Goal: Task Accomplishment & Management: Complete application form

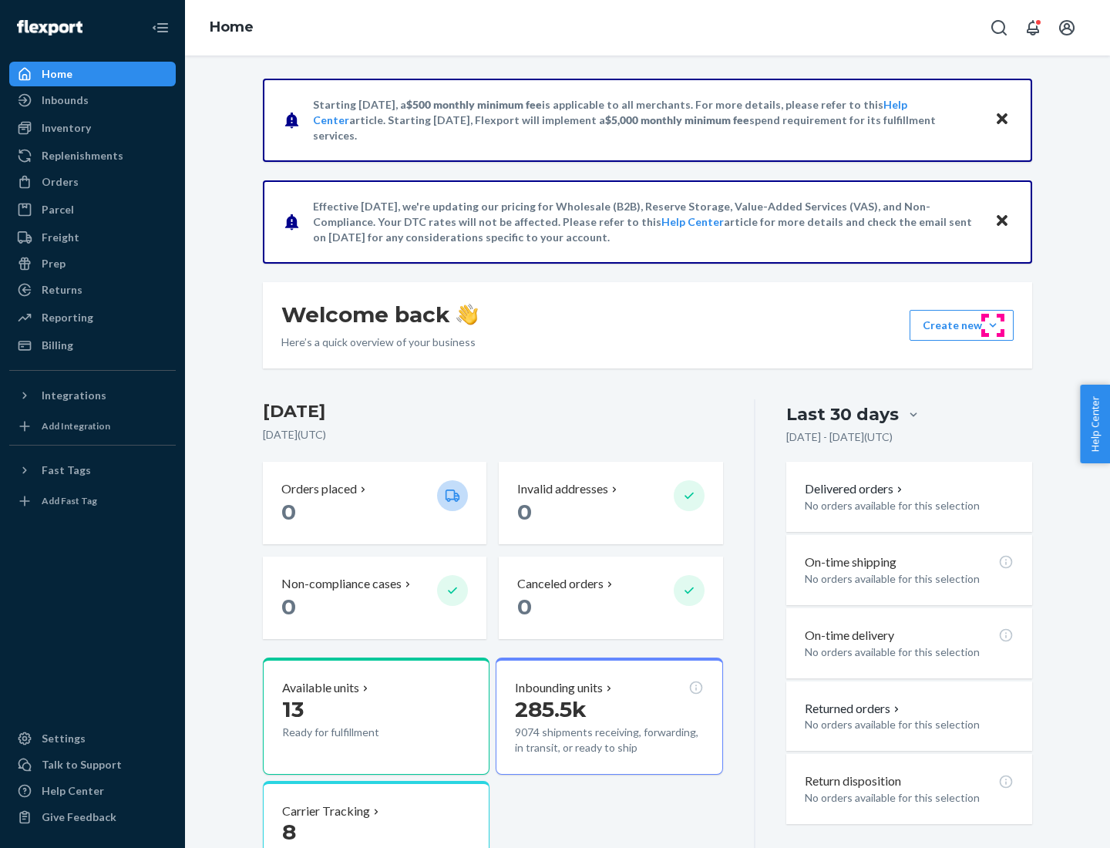
click at [992, 325] on button "Create new Create new inbound Create new order Create new product" at bounding box center [961, 325] width 104 height 31
click at [92, 100] on div "Inbounds" at bounding box center [92, 100] width 163 height 22
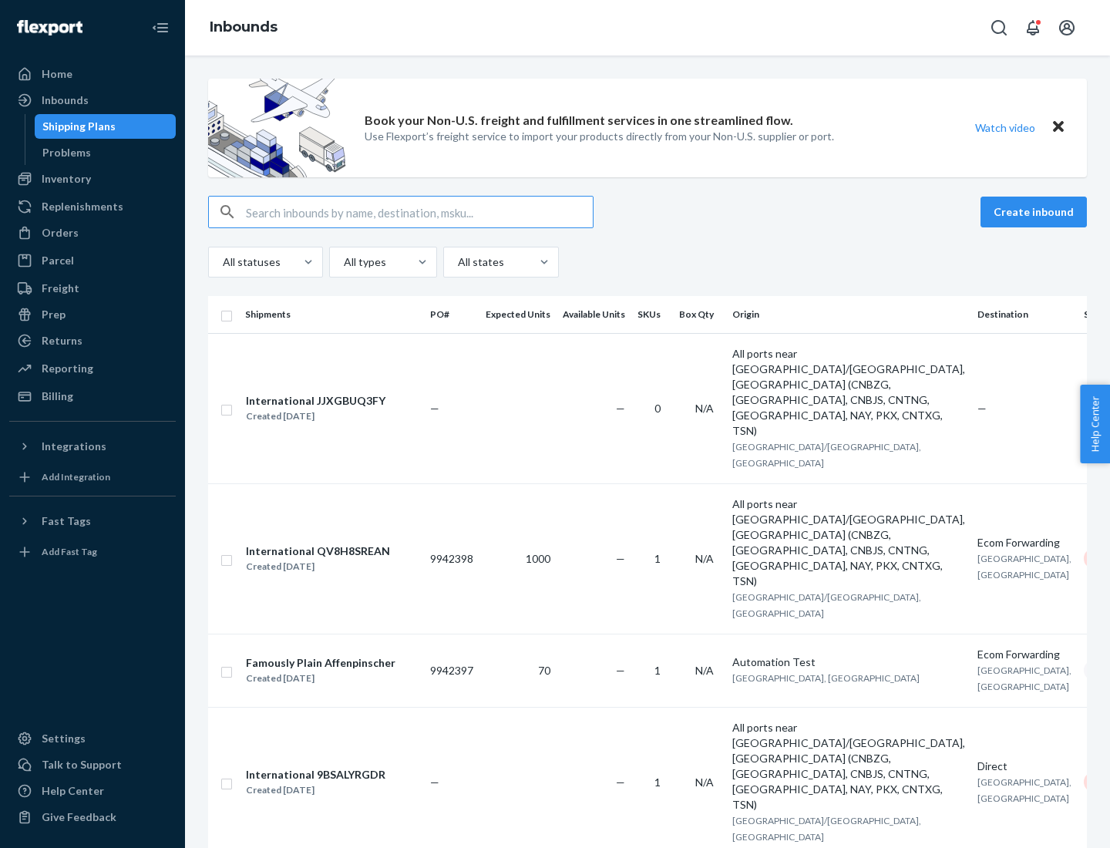
click at [1036, 212] on button "Create inbound" at bounding box center [1033, 211] width 106 height 31
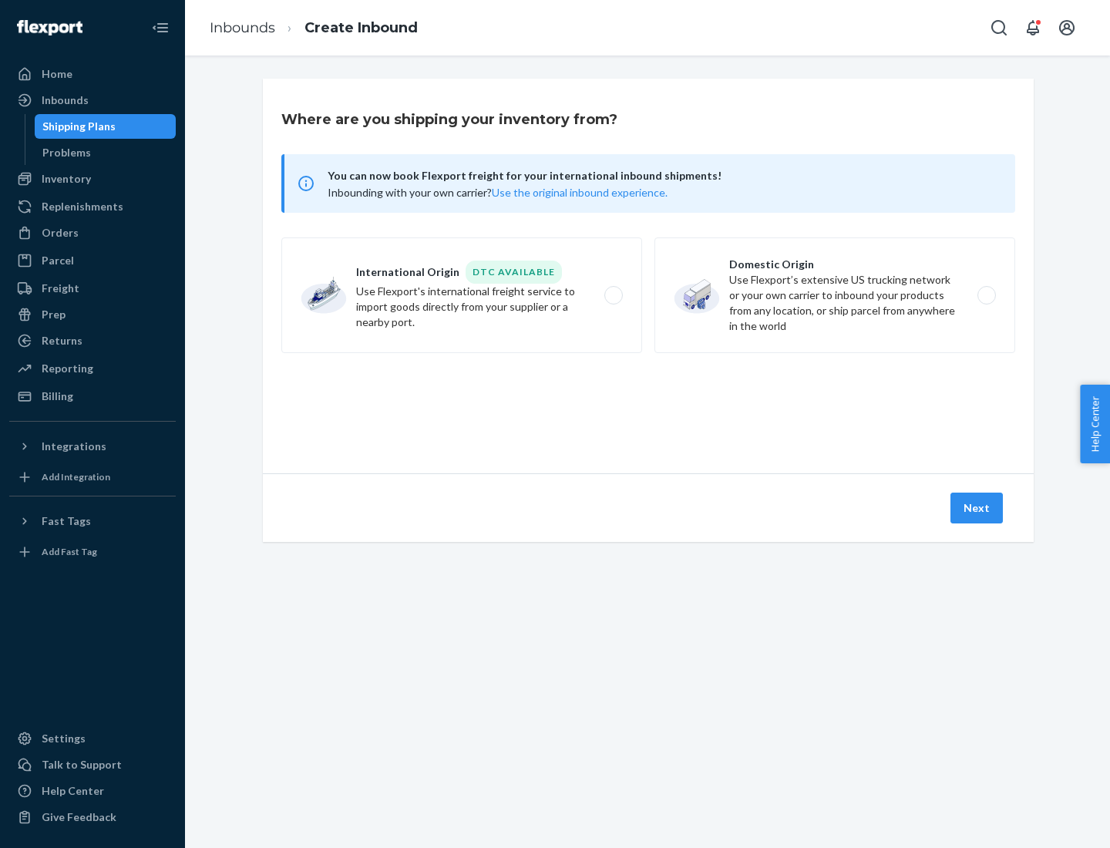
click at [834, 295] on label "Domestic Origin Use Flexport’s extensive US trucking network or your own carrie…" at bounding box center [834, 295] width 361 height 116
click at [986, 295] on input "Domestic Origin Use Flexport’s extensive US trucking network or your own carrie…" at bounding box center [991, 295] width 10 height 10
radio input "true"
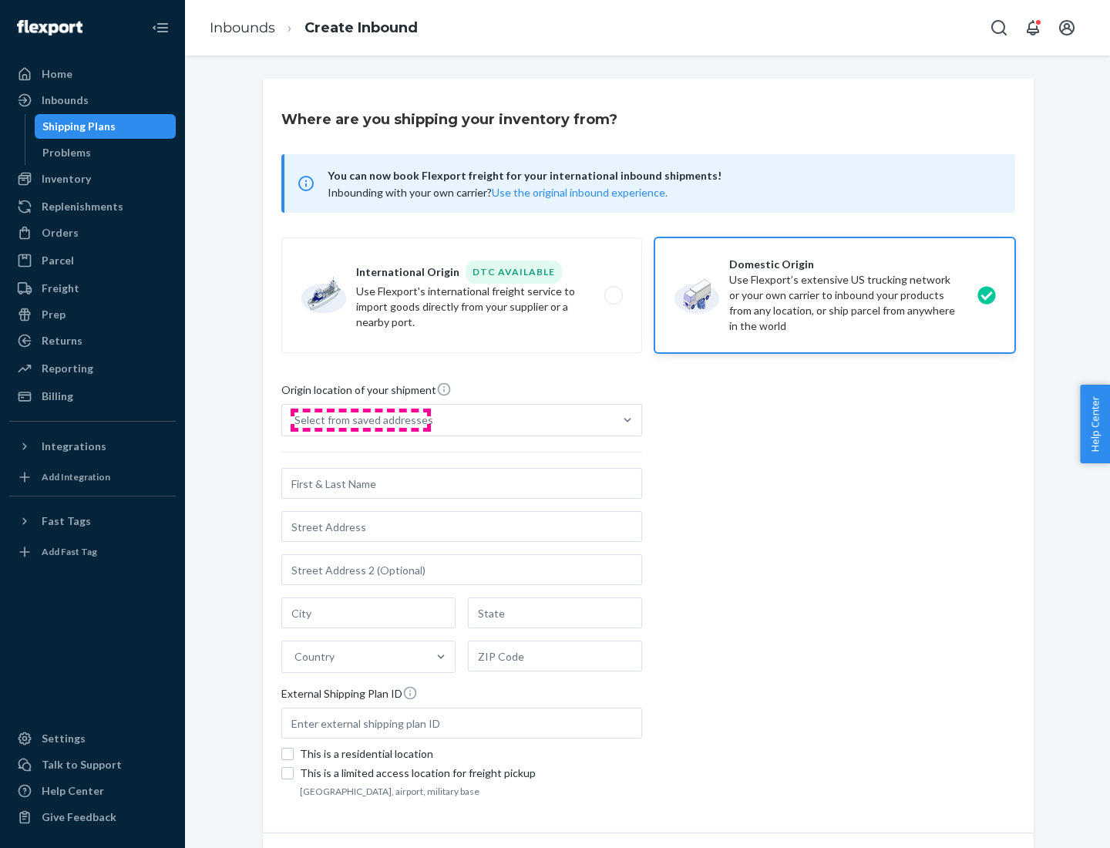
click at [360, 420] on div "Select from saved addresses" at bounding box center [363, 419] width 139 height 15
click at [296, 420] on input "Select from saved addresses" at bounding box center [295, 419] width 2 height 15
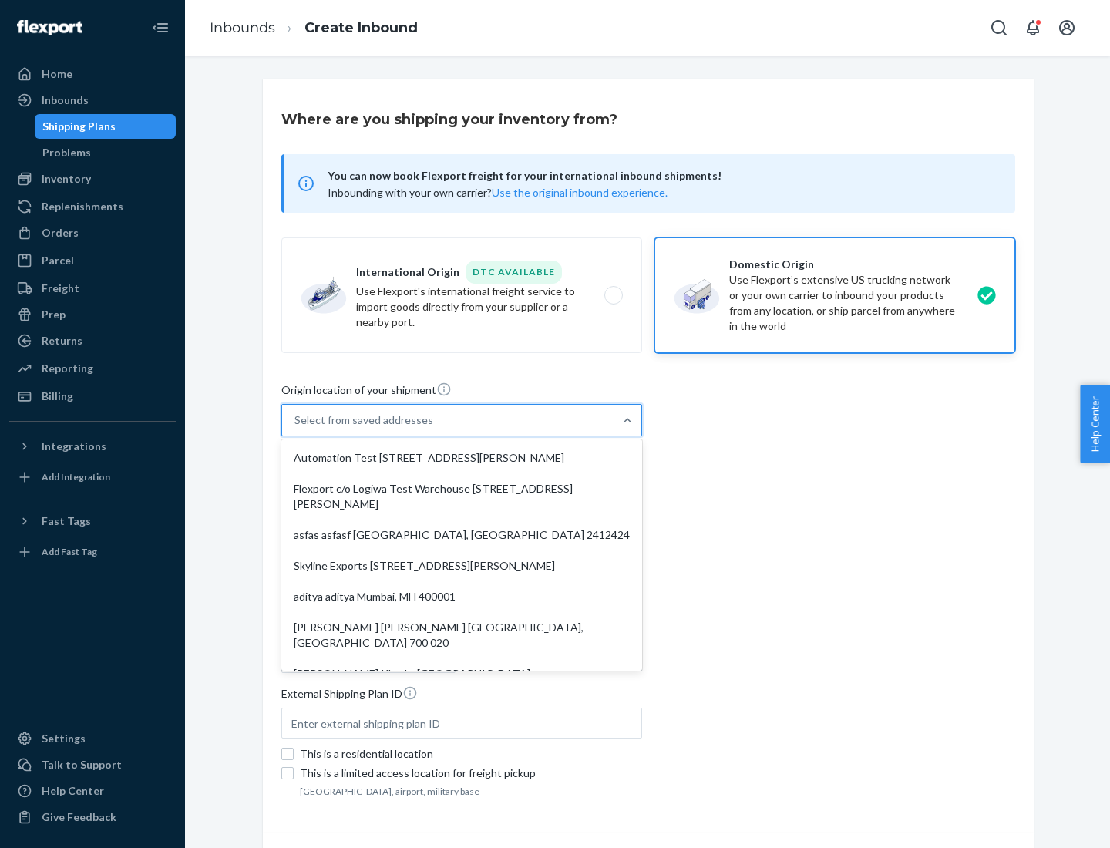
scroll to position [6, 0]
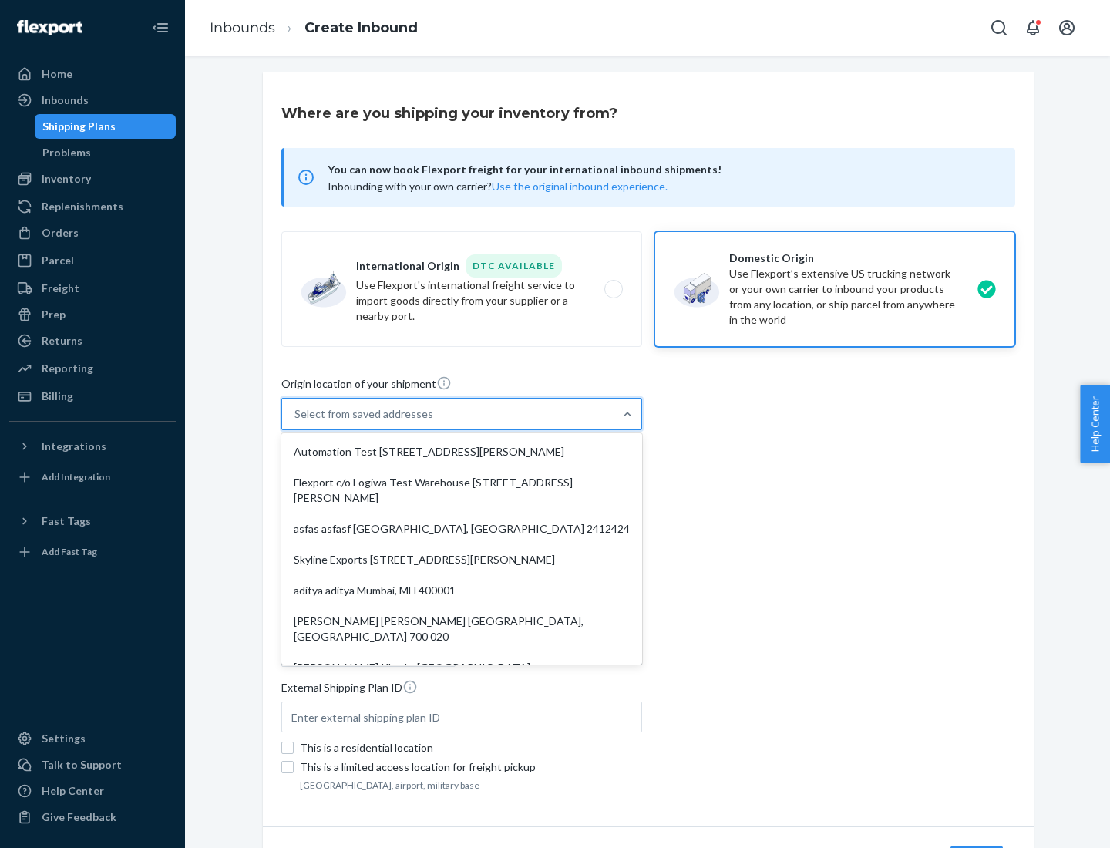
click at [462, 452] on div "Automation Test [STREET_ADDRESS][PERSON_NAME]" at bounding box center [461, 451] width 354 height 31
click at [296, 421] on input "option Automation Test [STREET_ADDRESS][PERSON_NAME]. 9 results available. Use …" at bounding box center [295, 413] width 2 height 15
type input "Automation Test"
type input "9th Floor"
type input "[GEOGRAPHIC_DATA]"
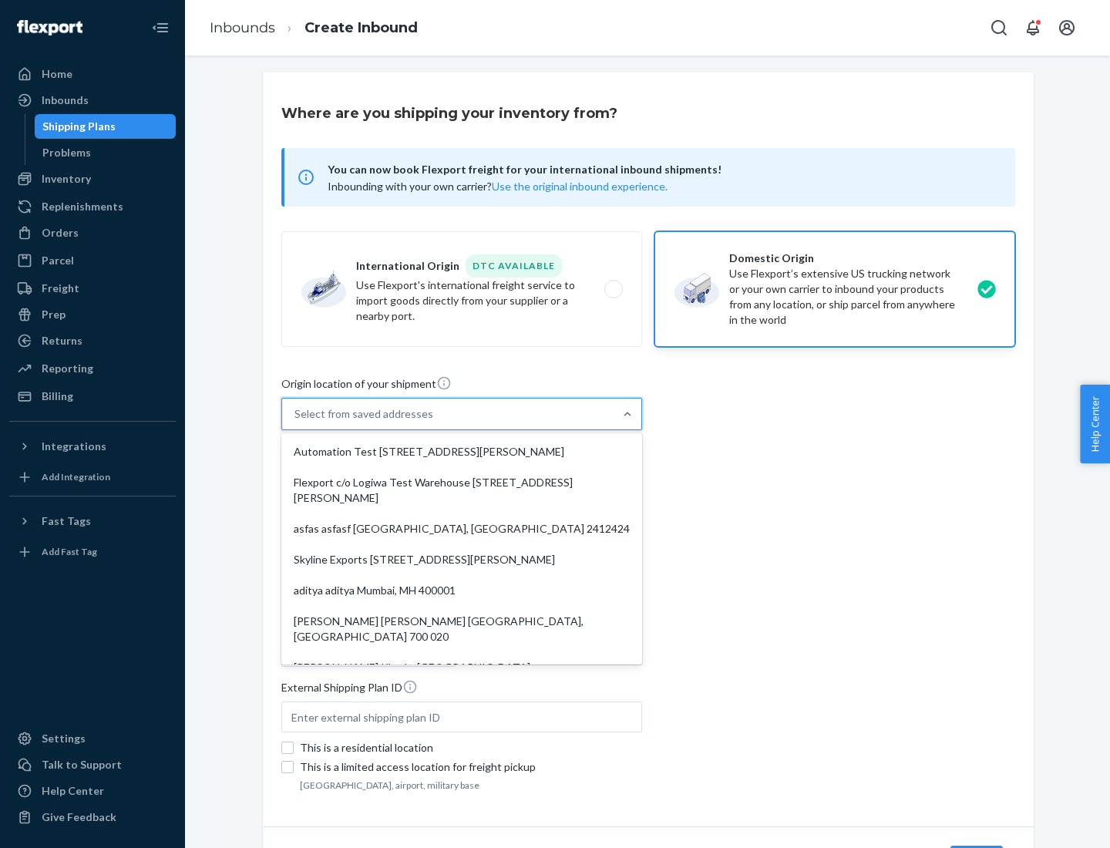
type input "CA"
type input "94104"
type input "[STREET_ADDRESS][PERSON_NAME]"
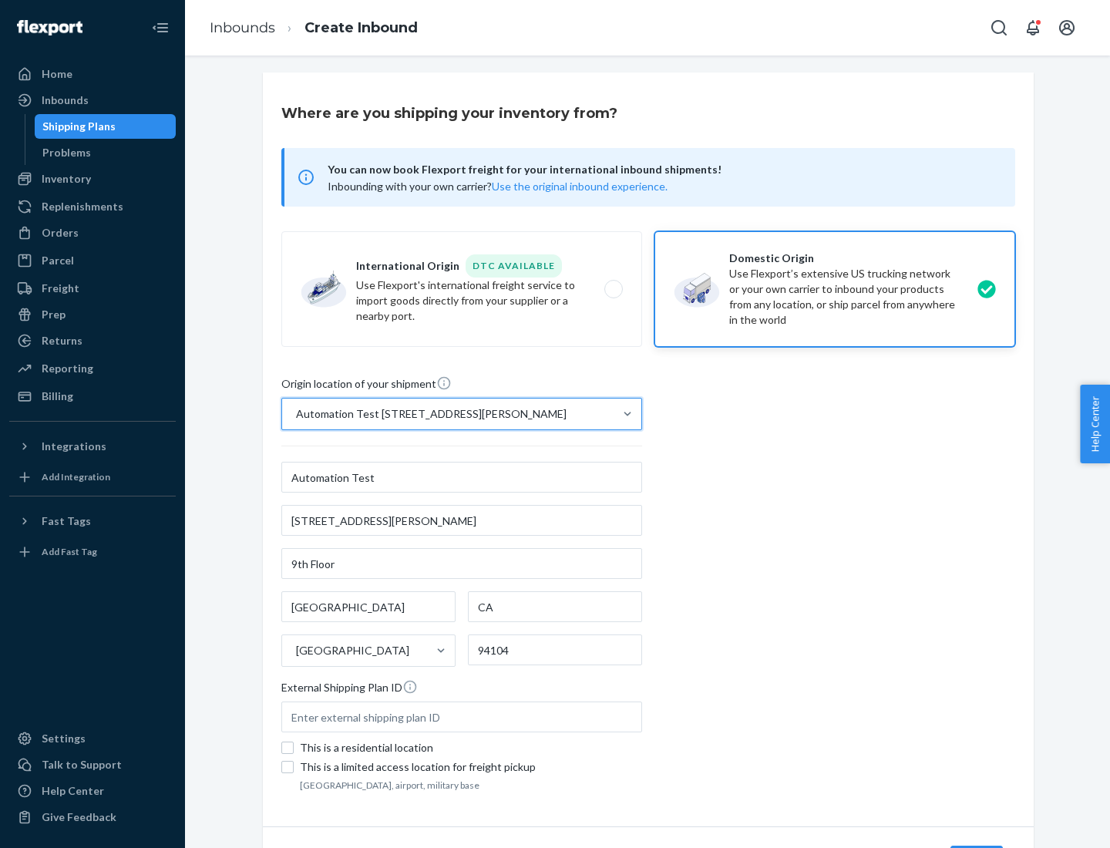
scroll to position [90, 0]
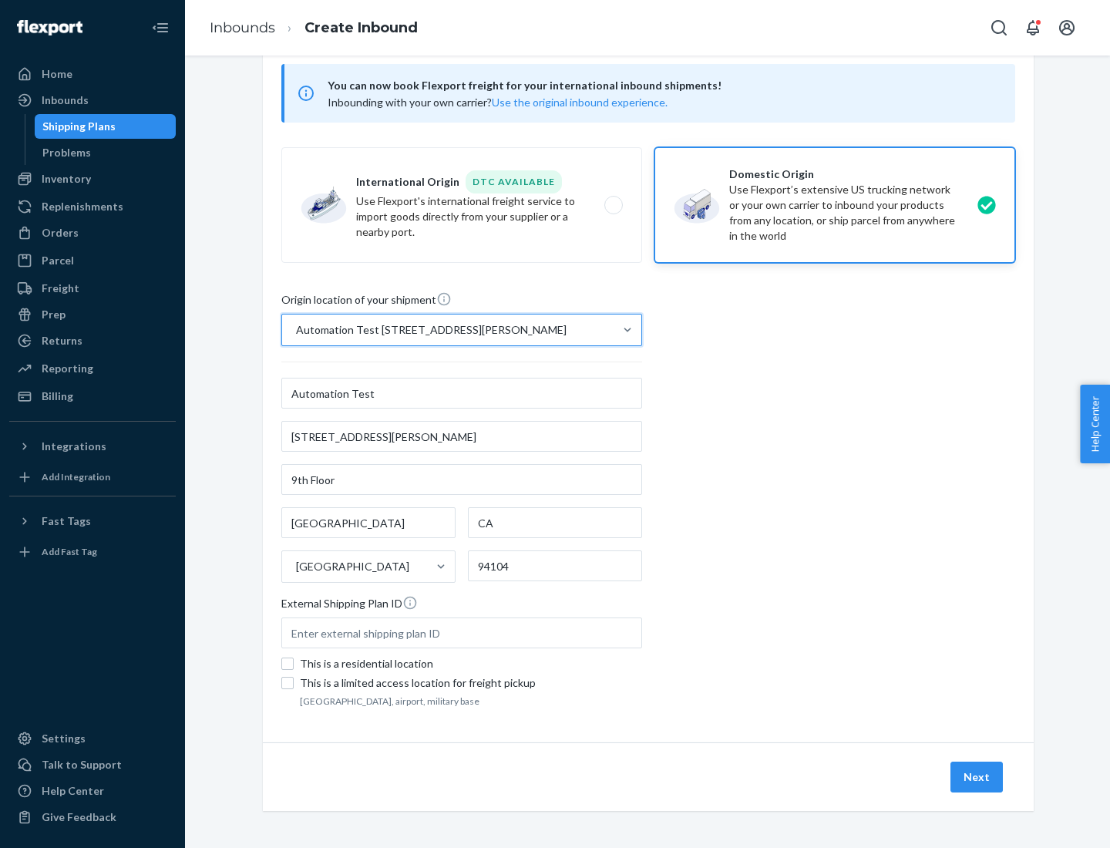
click at [977, 777] on button "Next" at bounding box center [976, 776] width 52 height 31
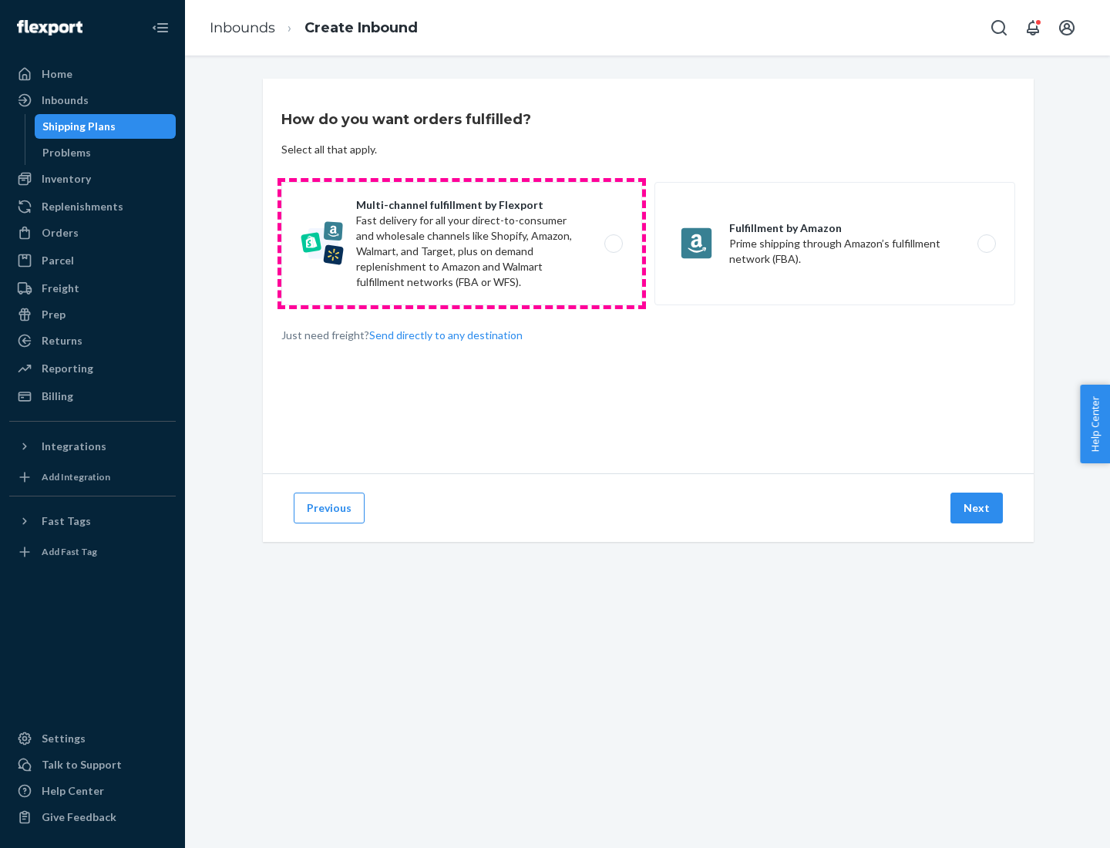
click at [462, 243] on label "Multi-channel fulfillment by Flexport Fast delivery for all your direct-to-cons…" at bounding box center [461, 243] width 361 height 123
click at [613, 243] on input "Multi-channel fulfillment by Flexport Fast delivery for all your direct-to-cons…" at bounding box center [618, 244] width 10 height 10
radio input "true"
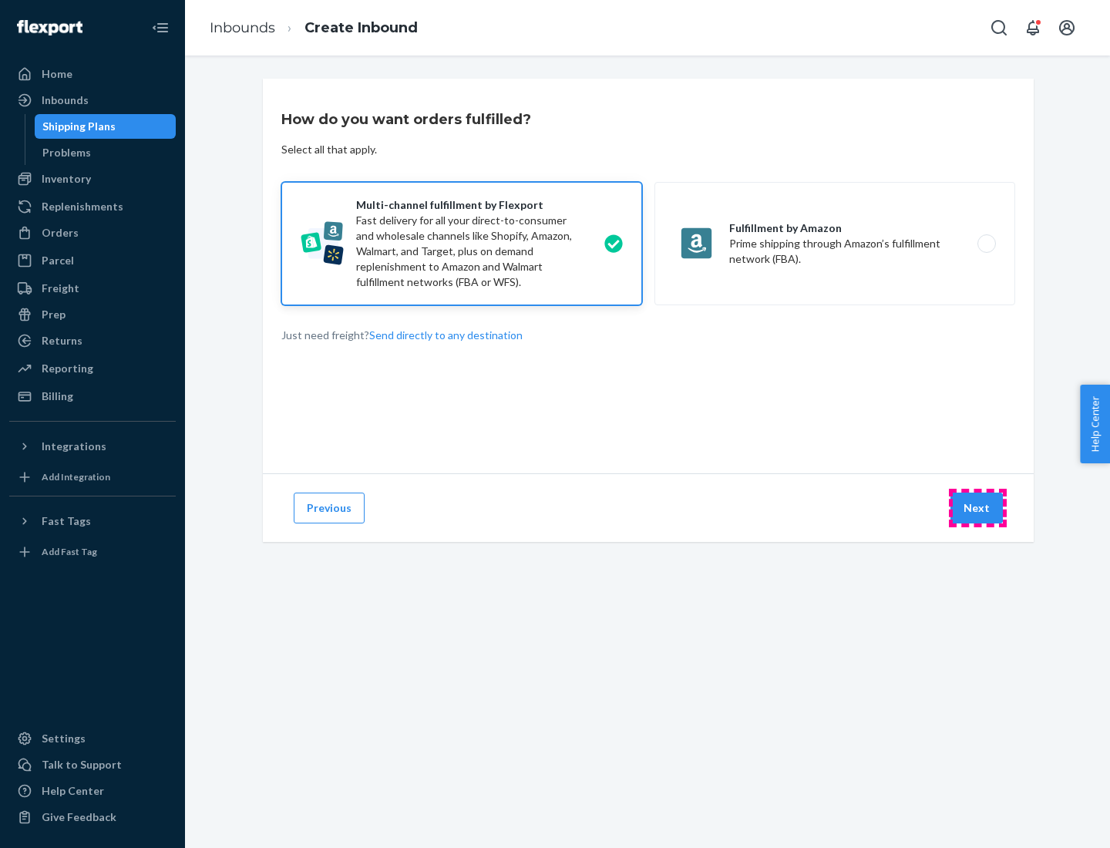
click at [977, 508] on button "Next" at bounding box center [976, 507] width 52 height 31
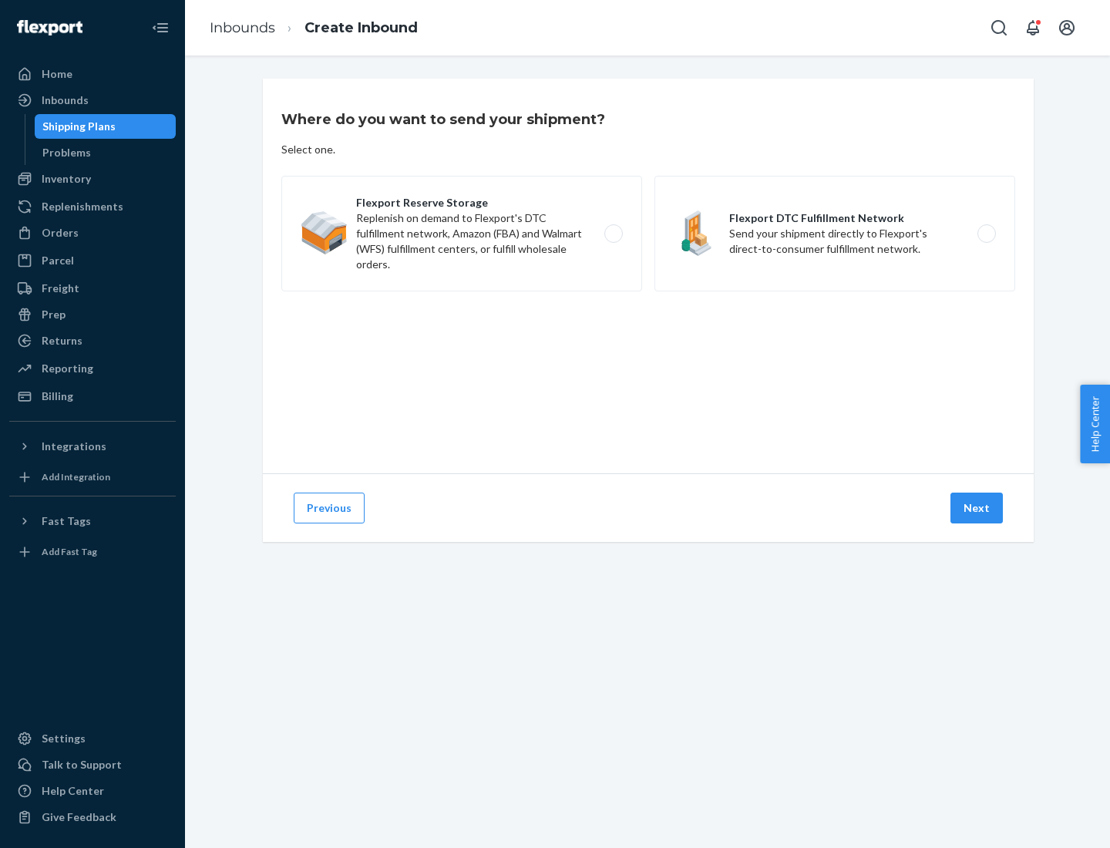
click at [834, 233] on label "Flexport DTC Fulfillment Network Send your shipment directly to Flexport's dire…" at bounding box center [834, 234] width 361 height 116
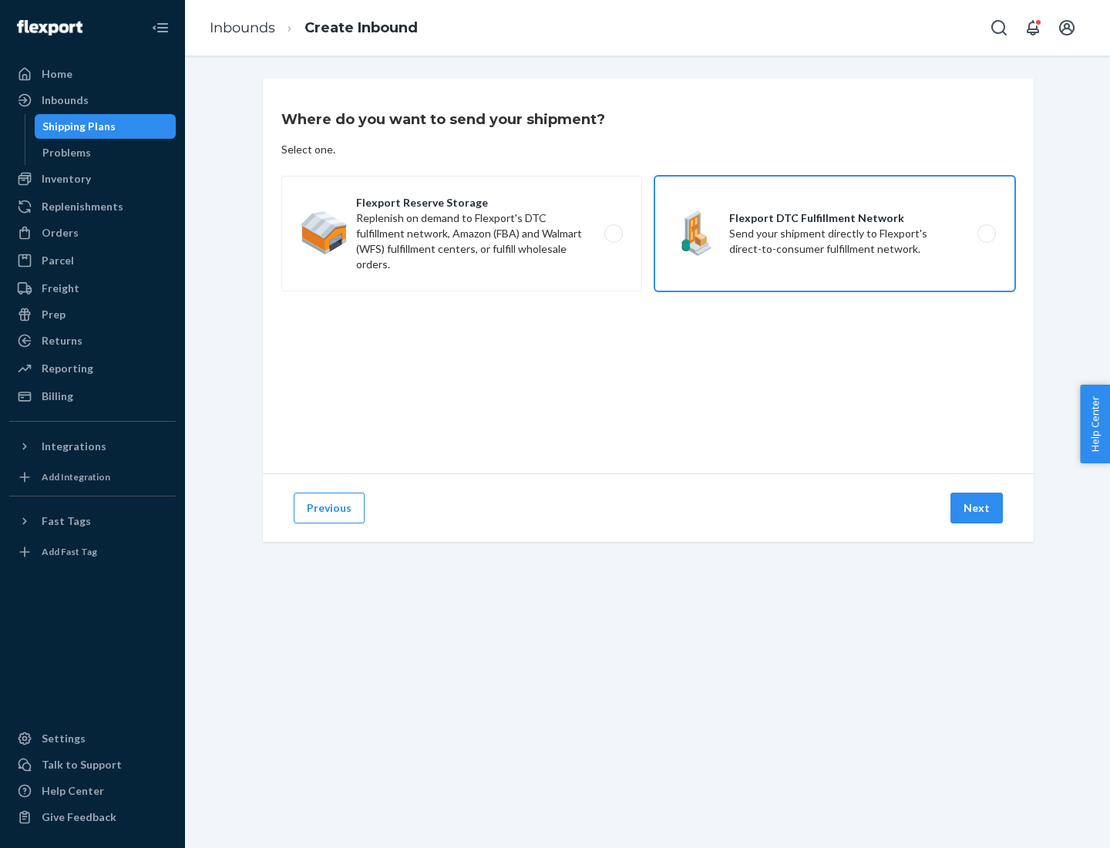
click at [986, 233] on input "Flexport DTC Fulfillment Network Send your shipment directly to Flexport's dire…" at bounding box center [991, 234] width 10 height 10
radio input "true"
click at [977, 508] on button "Next" at bounding box center [976, 507] width 52 height 31
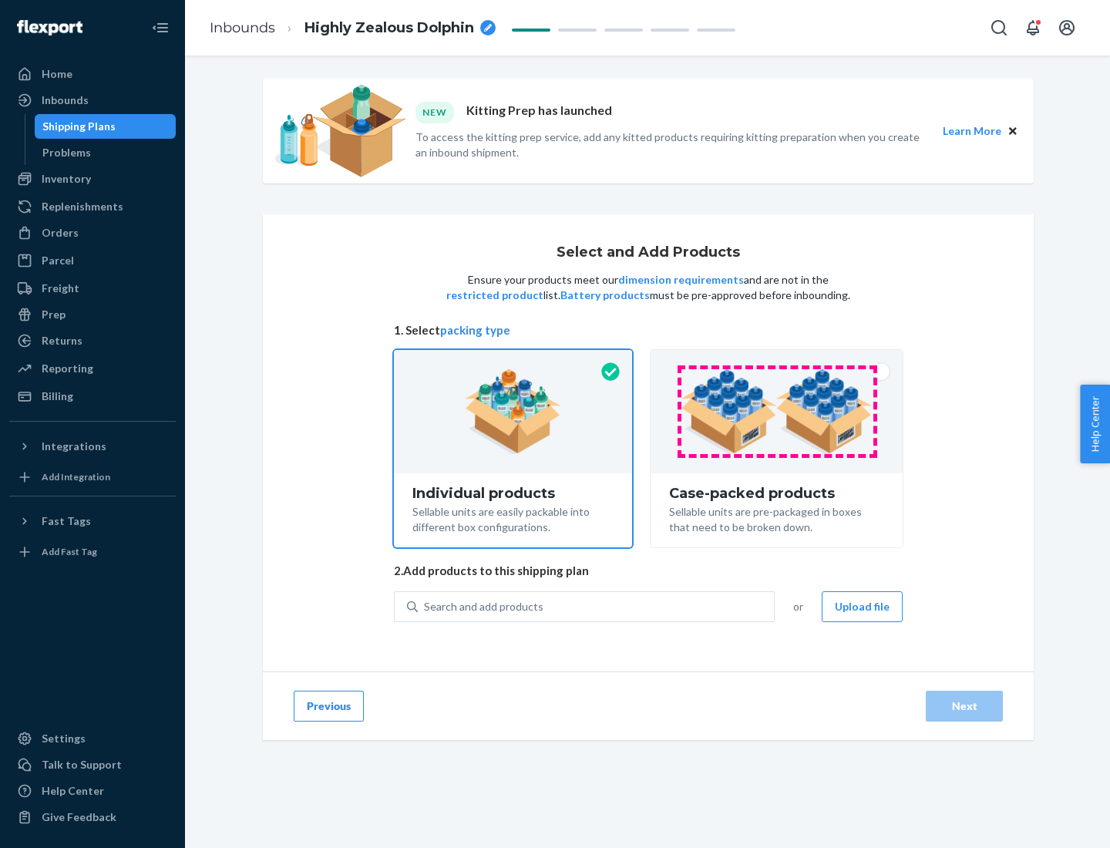
click at [777, 411] on img at bounding box center [776, 411] width 192 height 85
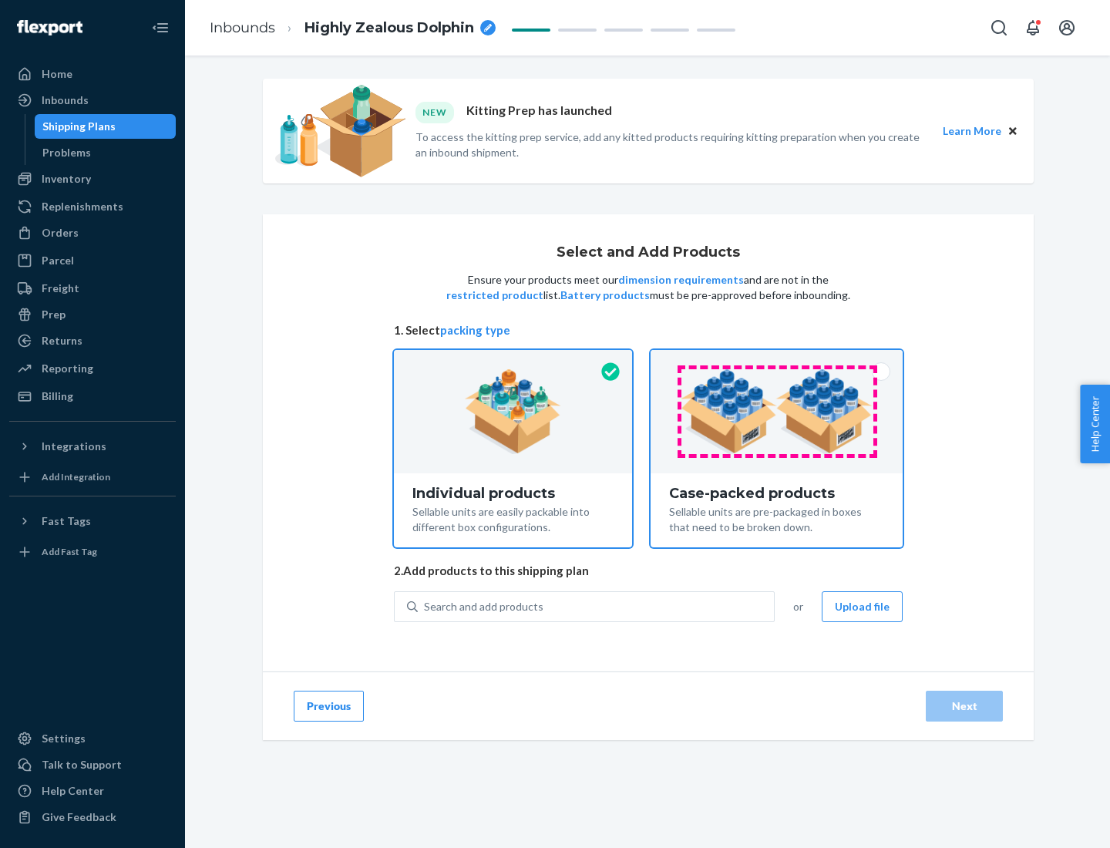
click at [777, 360] on input "Case-packed products Sellable units are pre-packaged in boxes that need to be b…" at bounding box center [776, 355] width 10 height 10
radio input "true"
radio input "false"
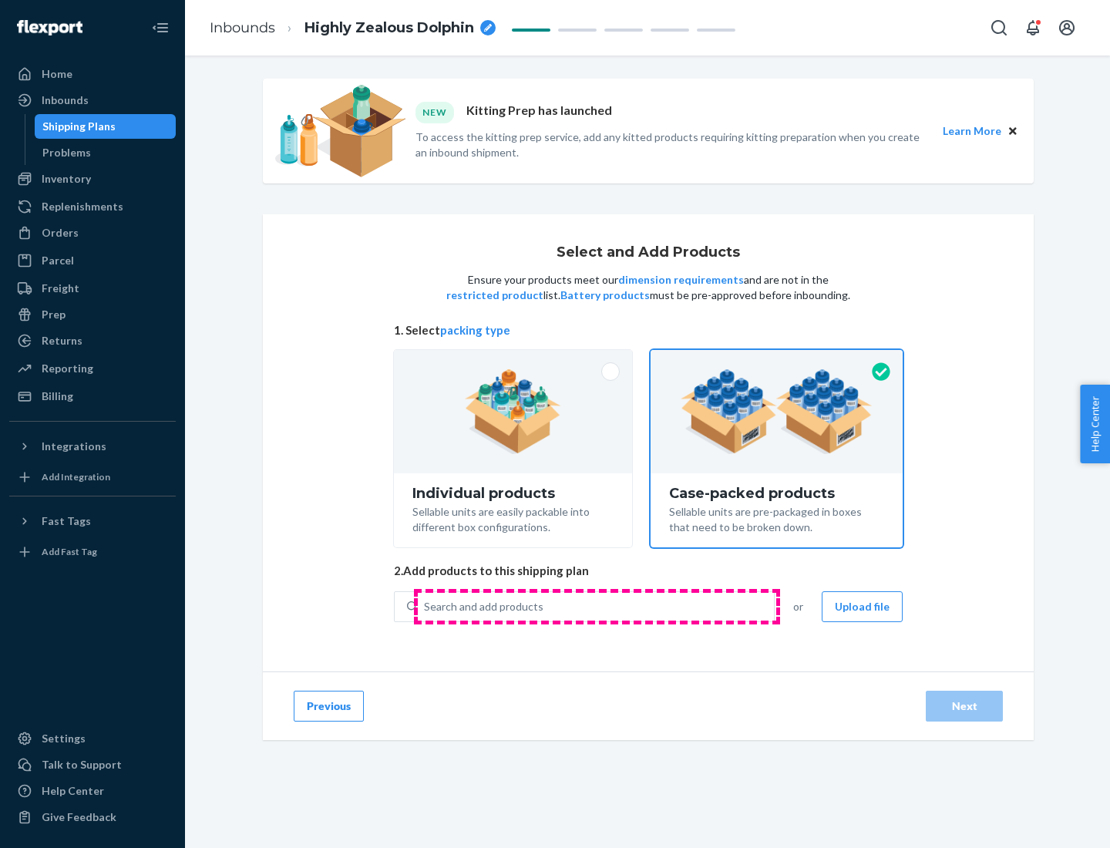
click at [596, 606] on div "Search and add products" at bounding box center [596, 607] width 356 height 28
click at [425, 606] on input "Search and add products" at bounding box center [425, 606] width 2 height 15
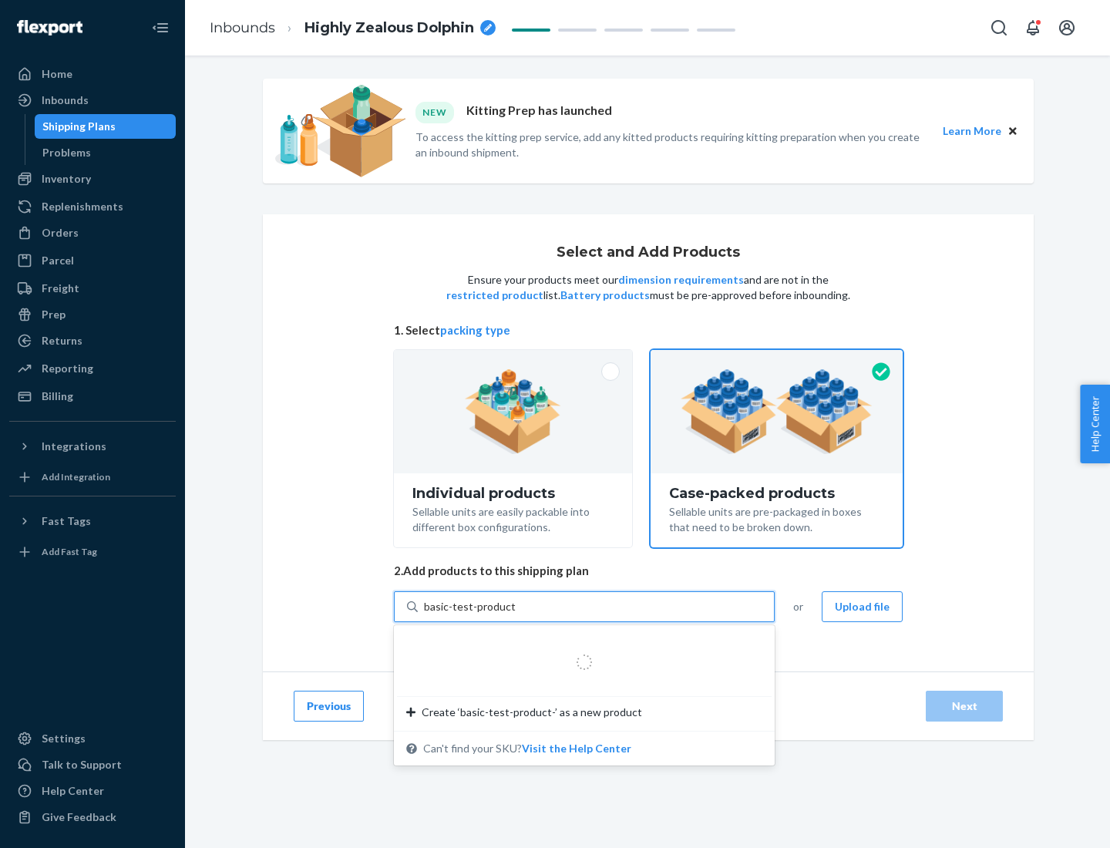
type input "basic-test-product-1"
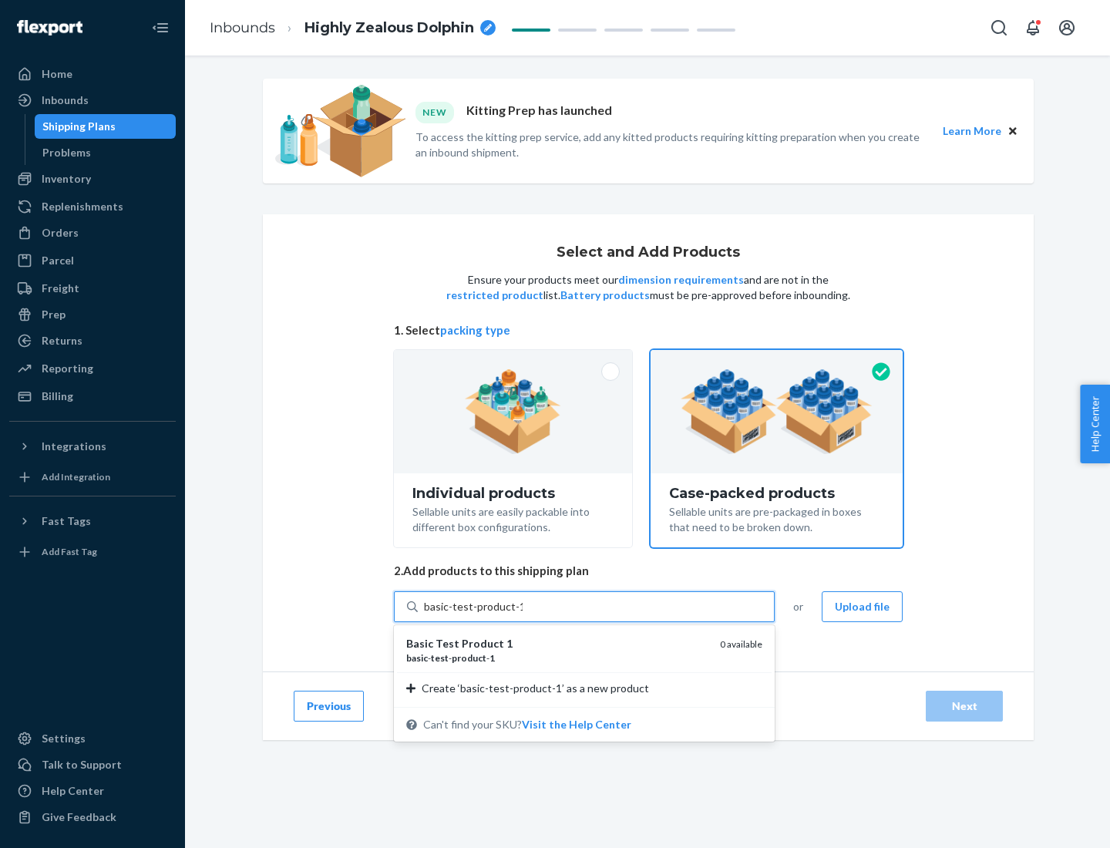
click at [557, 657] on div "basic - test - product - 1" at bounding box center [556, 657] width 301 height 13
click at [522, 614] on input "basic-test-product-1" at bounding box center [473, 606] width 99 height 15
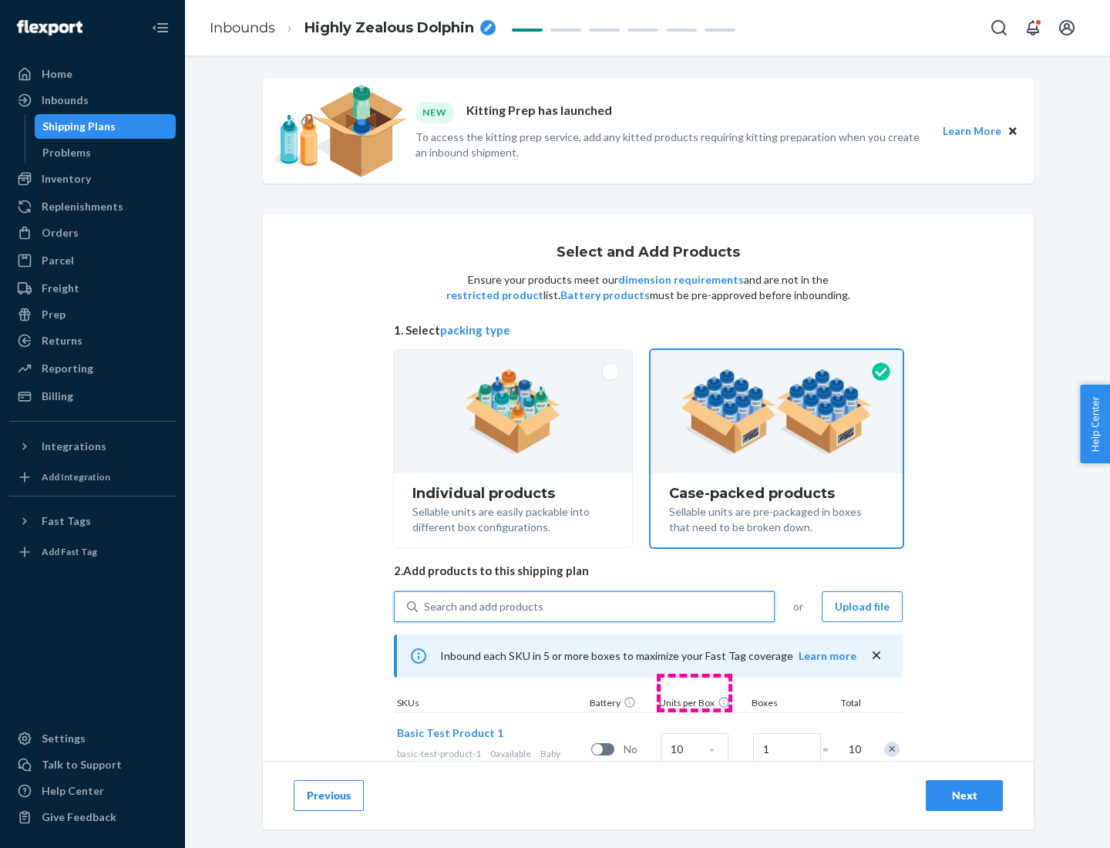
scroll to position [55, 0]
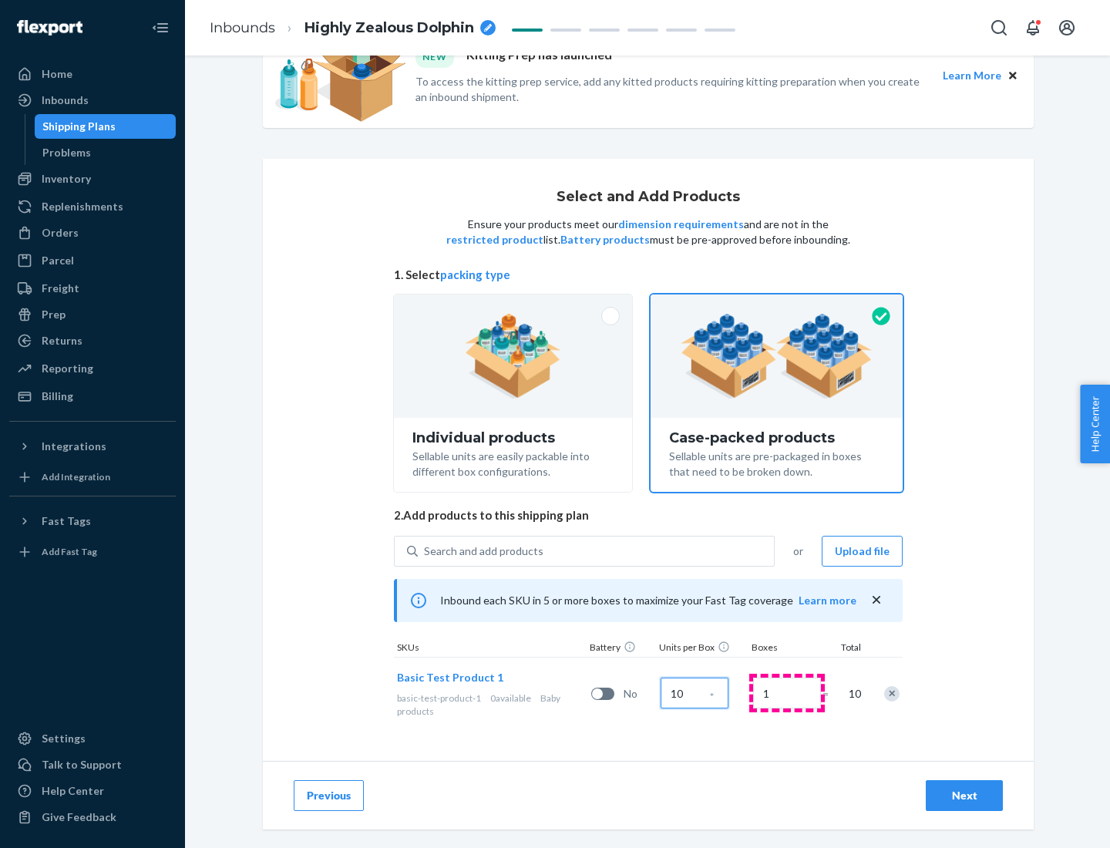
type input "10"
type input "7"
click at [964, 795] on div "Next" at bounding box center [964, 794] width 51 height 15
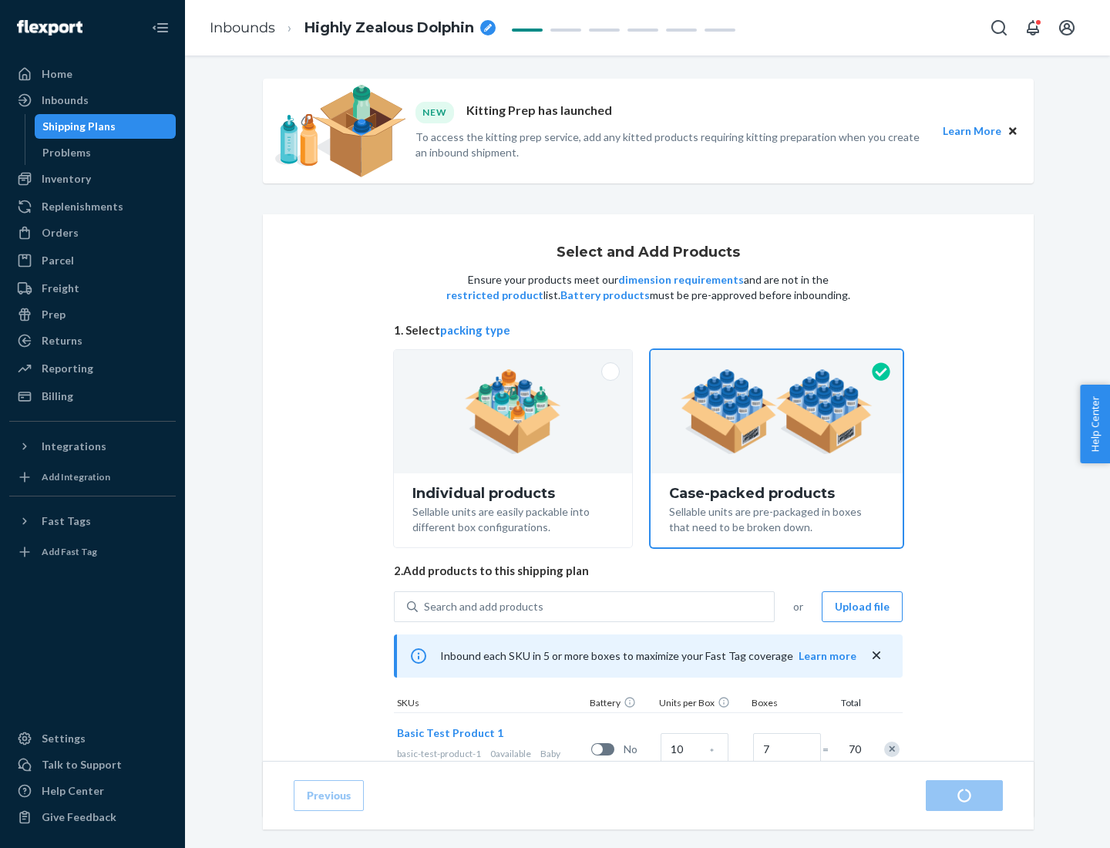
radio input "true"
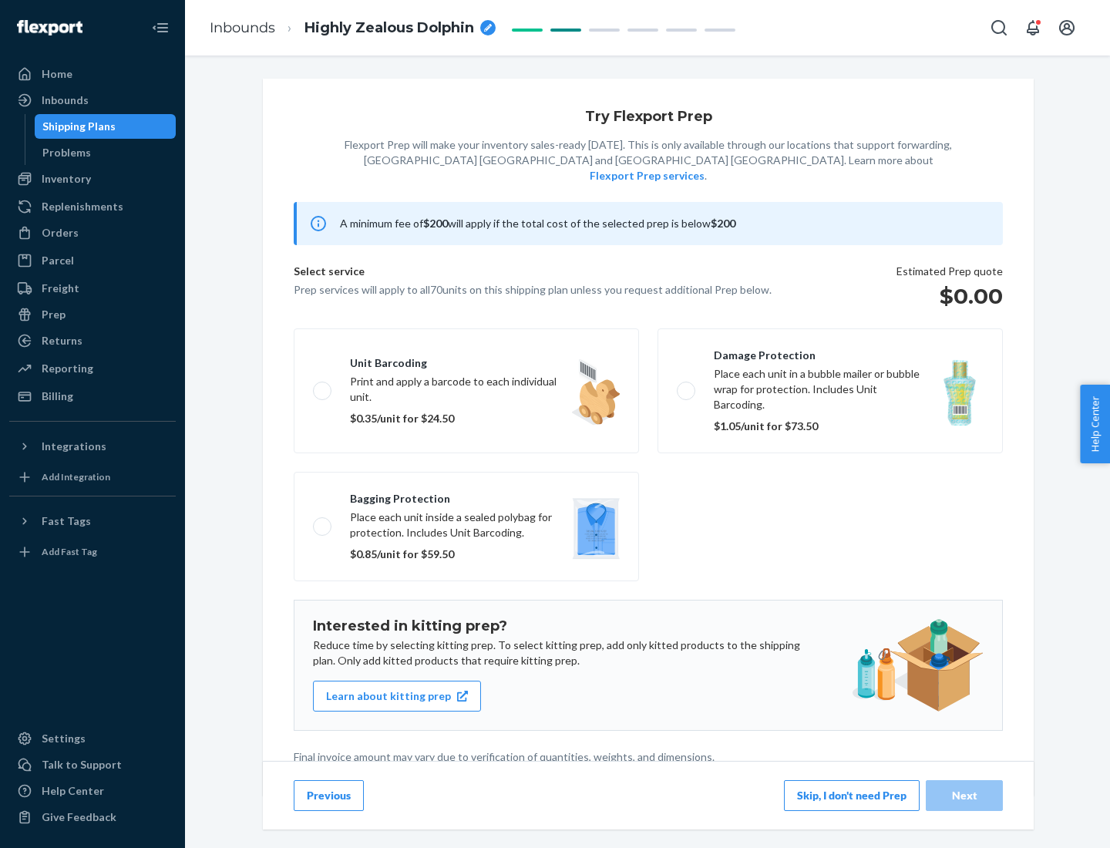
scroll to position [4, 0]
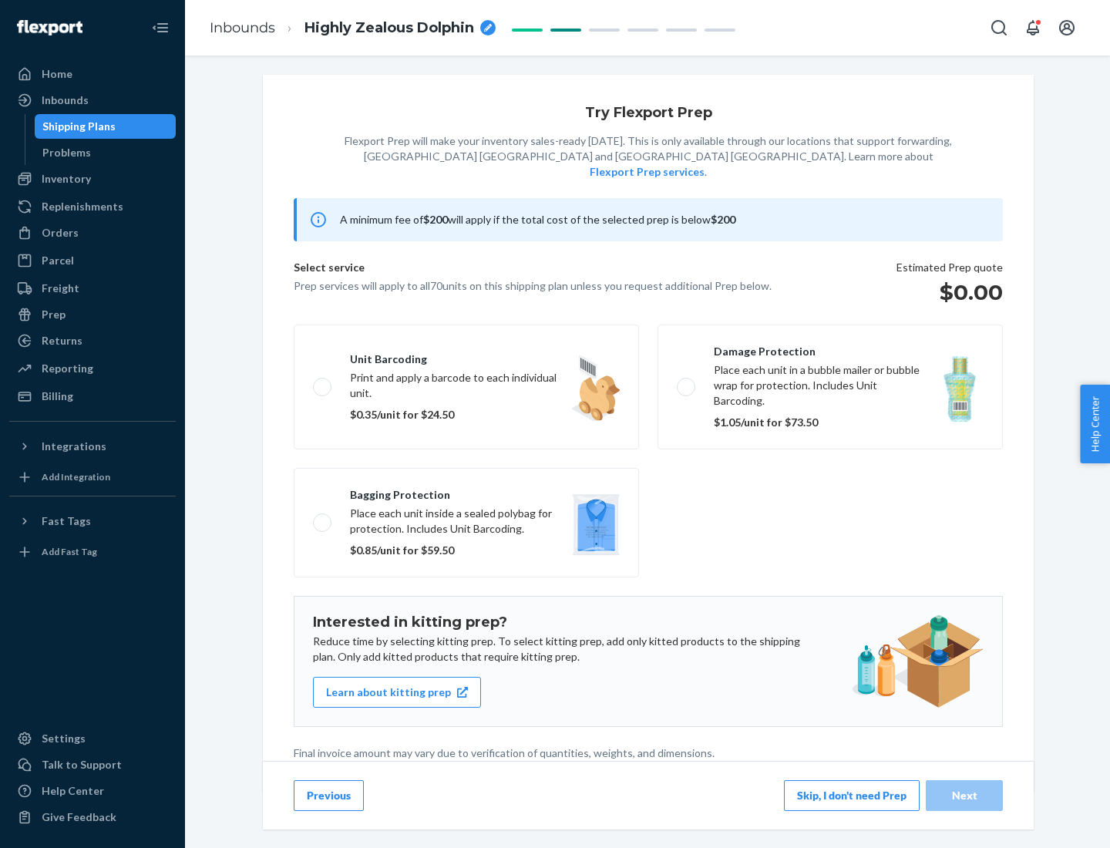
click at [466, 491] on label "Bagging protection Place each unit inside a sealed polybag for protection. Incl…" at bounding box center [466, 522] width 345 height 109
click at [323, 517] on input "Bagging protection Place each unit inside a sealed polybag for protection. Incl…" at bounding box center [318, 522] width 10 height 10
checkbox input "true"
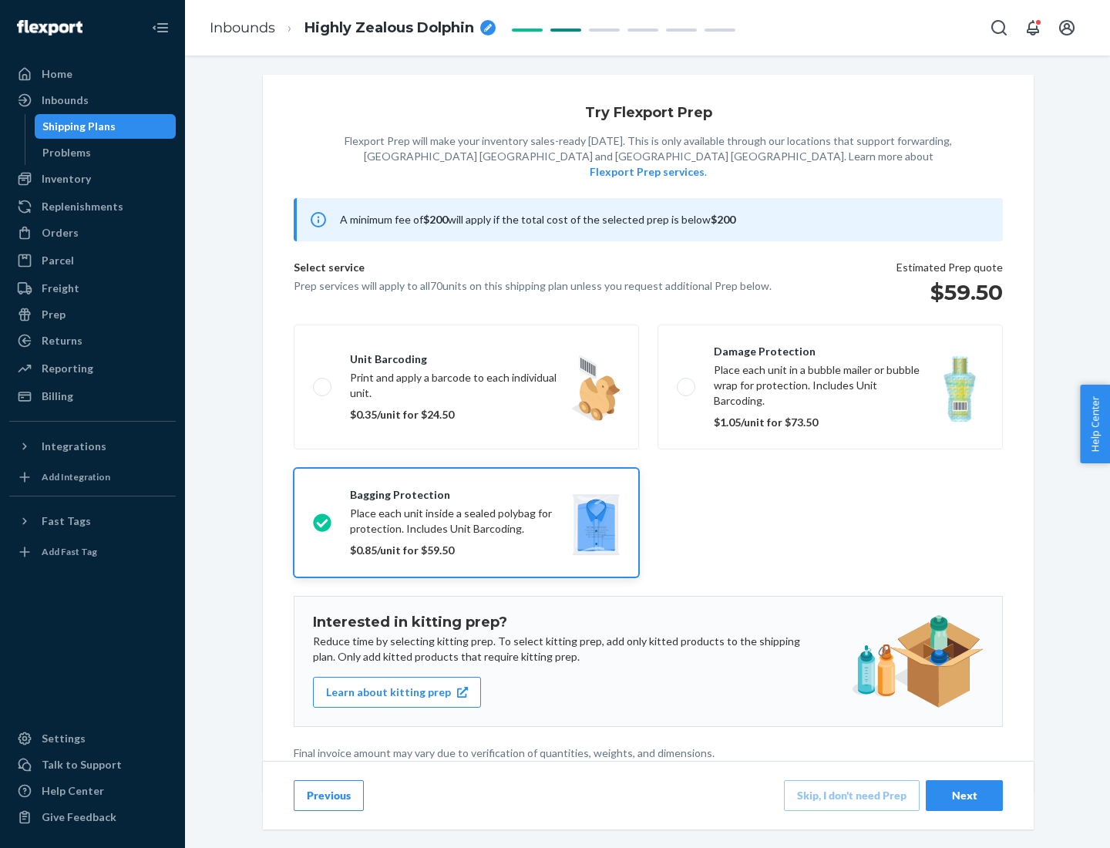
click at [964, 794] on div "Next" at bounding box center [964, 794] width 51 height 15
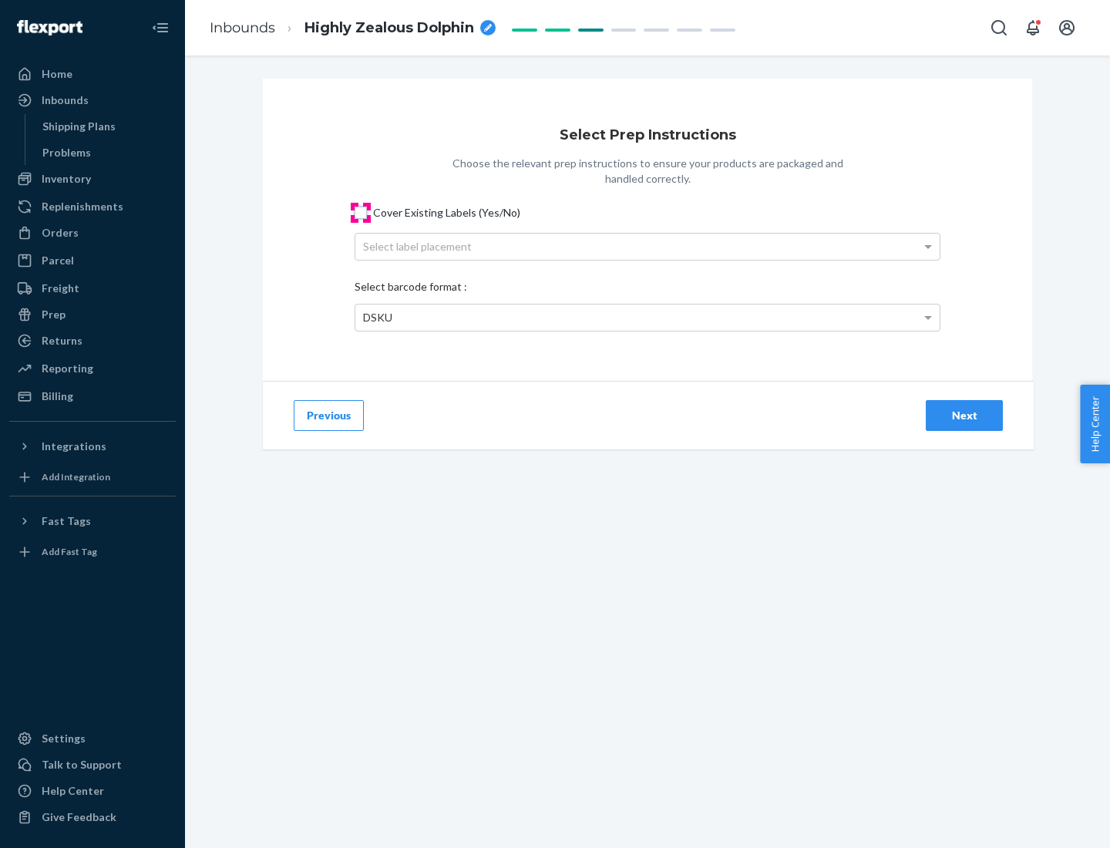
click at [361, 212] on input "Cover Existing Labels (Yes/No)" at bounding box center [360, 213] width 12 height 12
checkbox input "true"
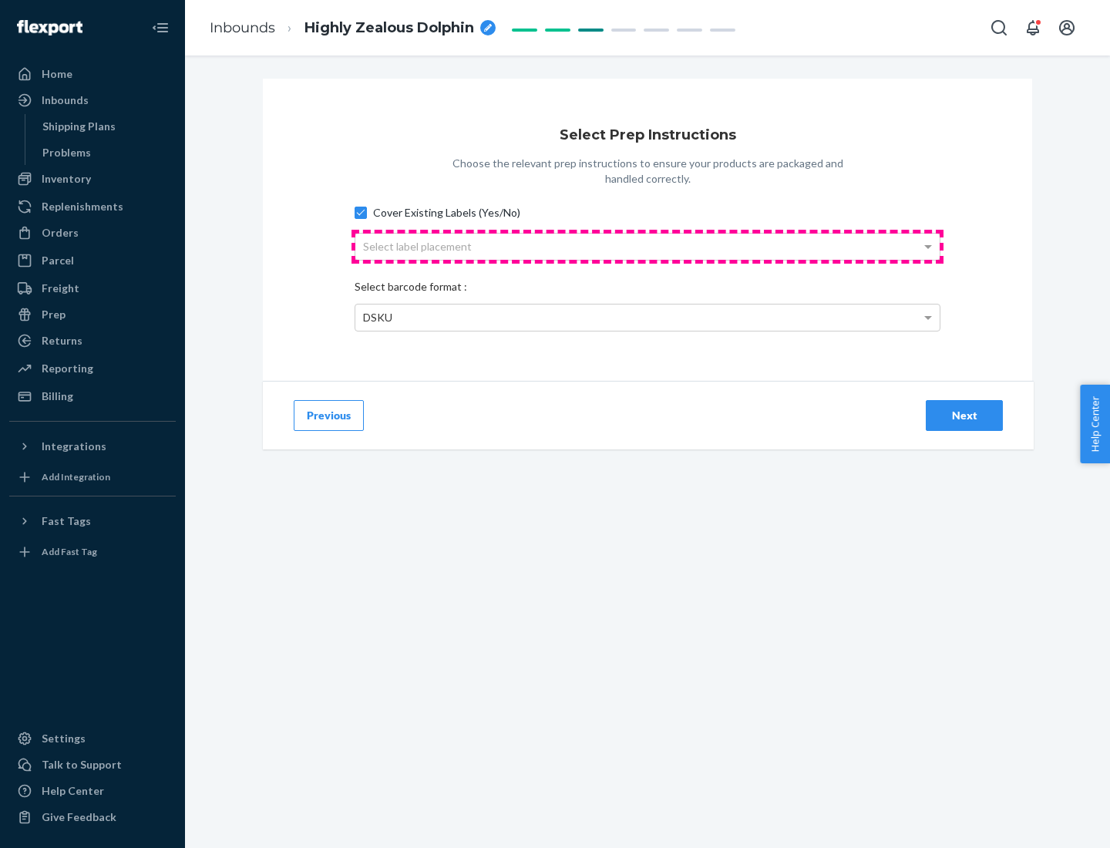
click at [647, 246] on div "Select label placement" at bounding box center [647, 246] width 584 height 26
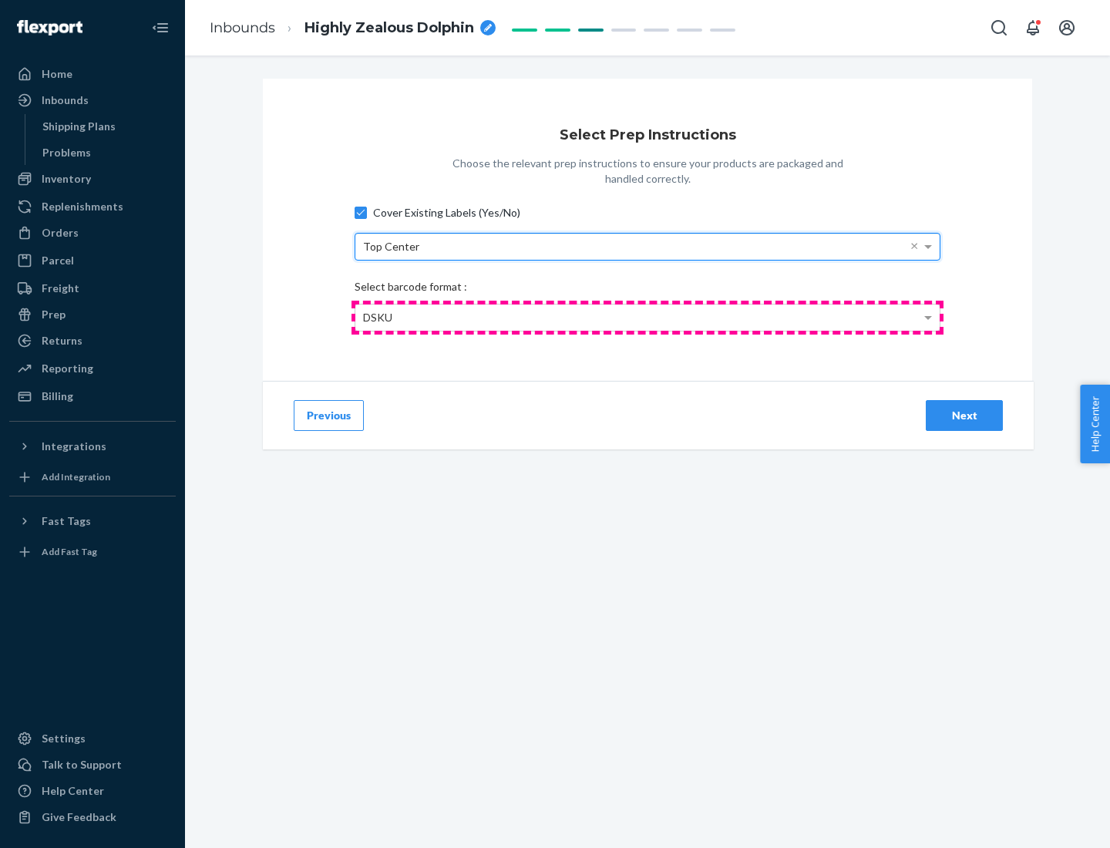
click at [647, 317] on div "DSKU" at bounding box center [647, 317] width 584 height 26
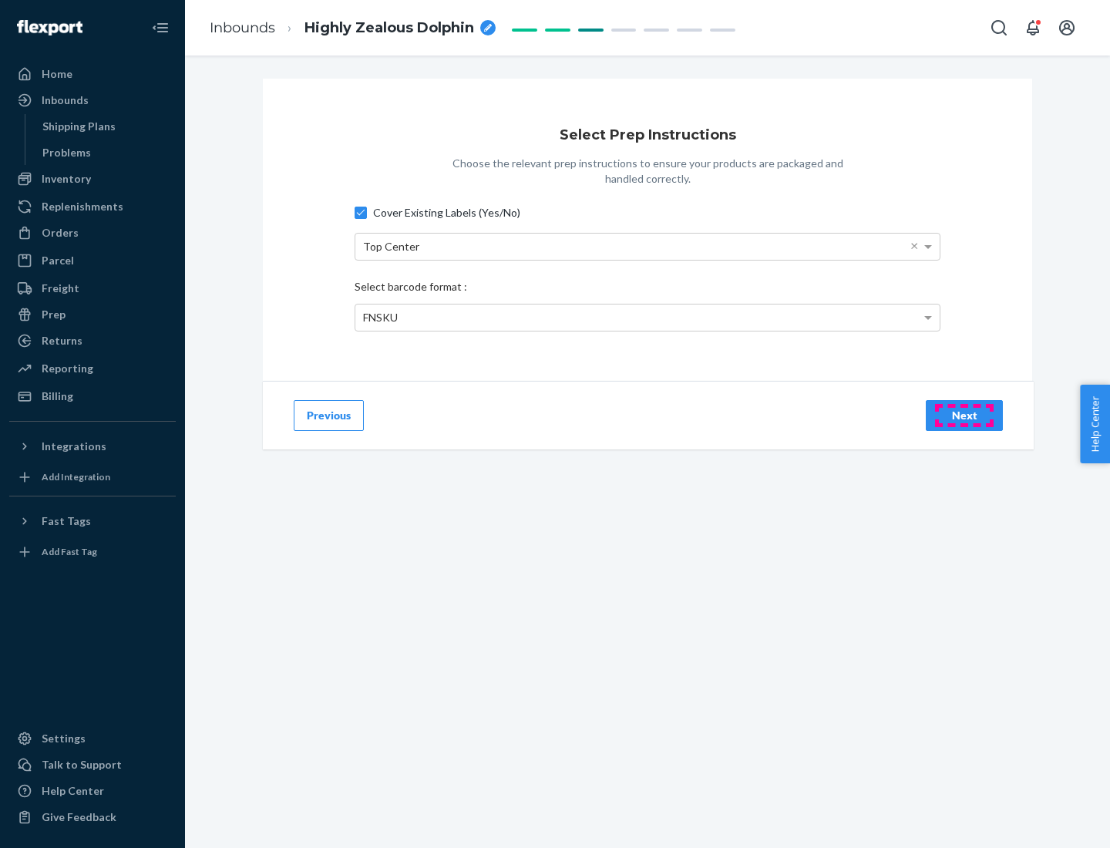
click at [964, 415] on div "Next" at bounding box center [964, 415] width 51 height 15
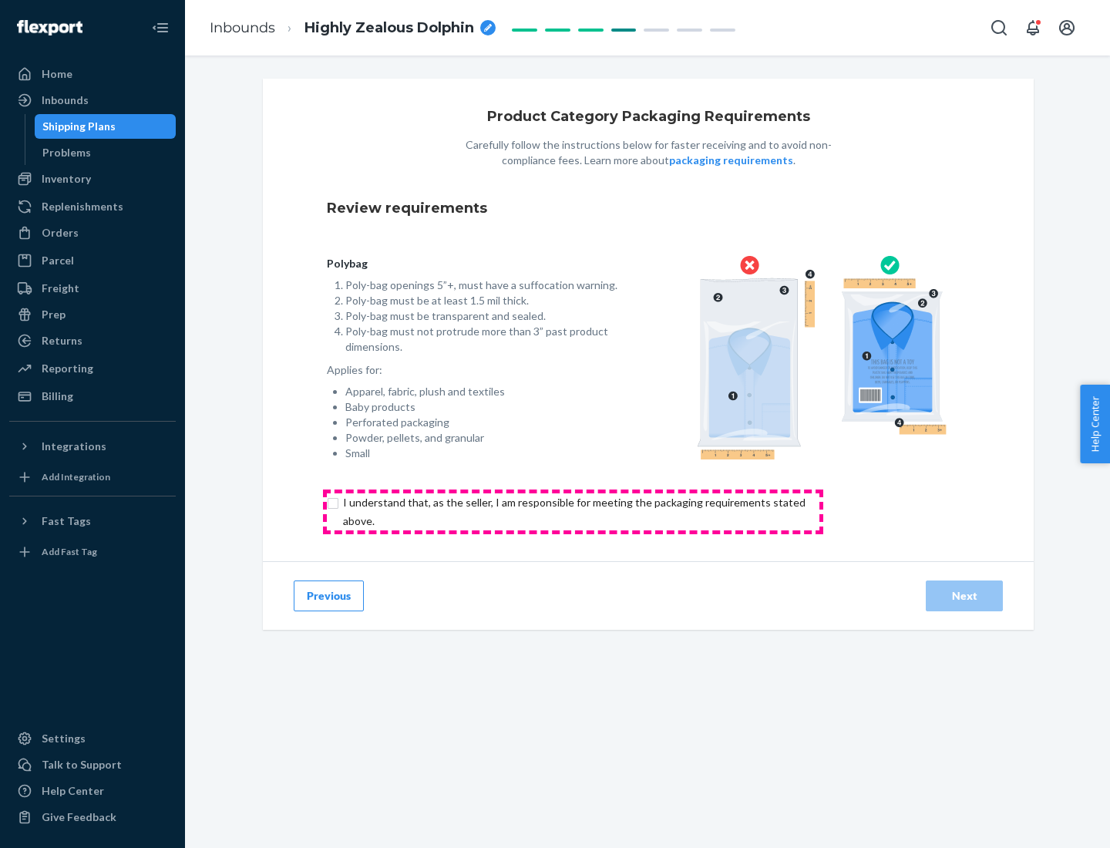
click at [573, 511] on input "checkbox" at bounding box center [583, 511] width 512 height 37
checkbox input "true"
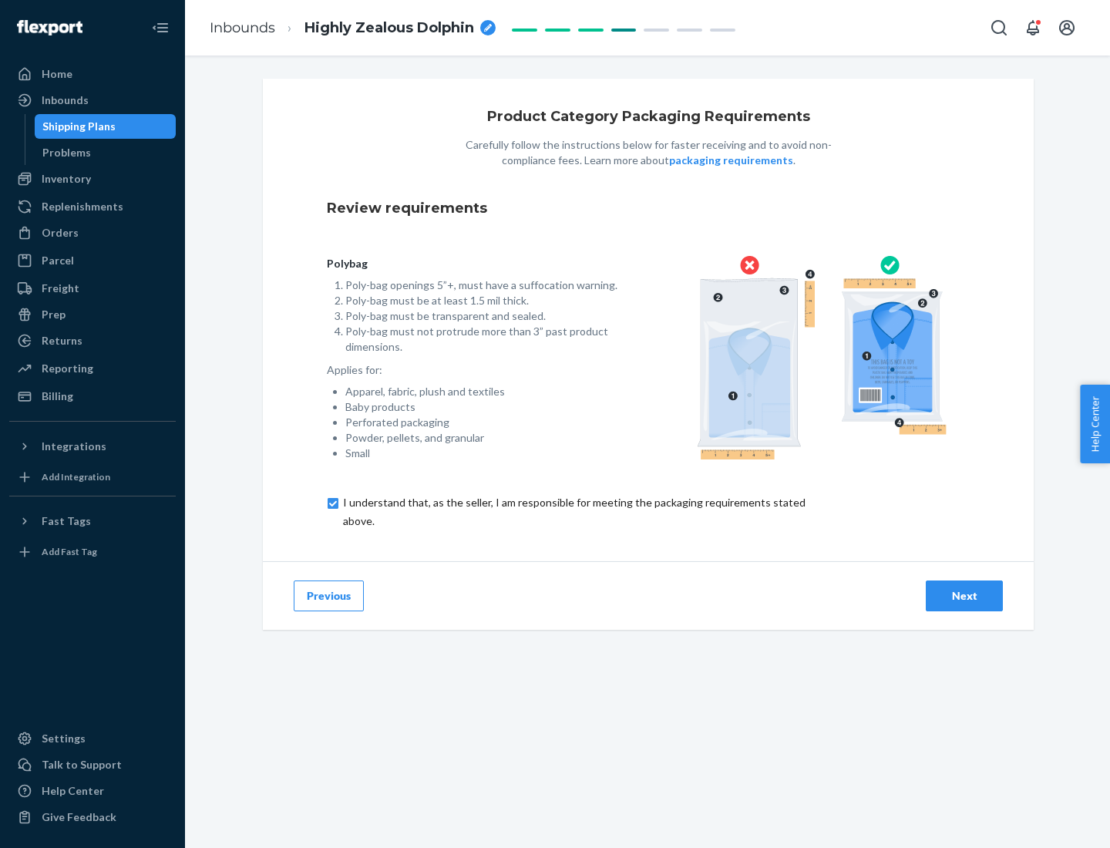
click at [964, 595] on div "Next" at bounding box center [964, 595] width 51 height 15
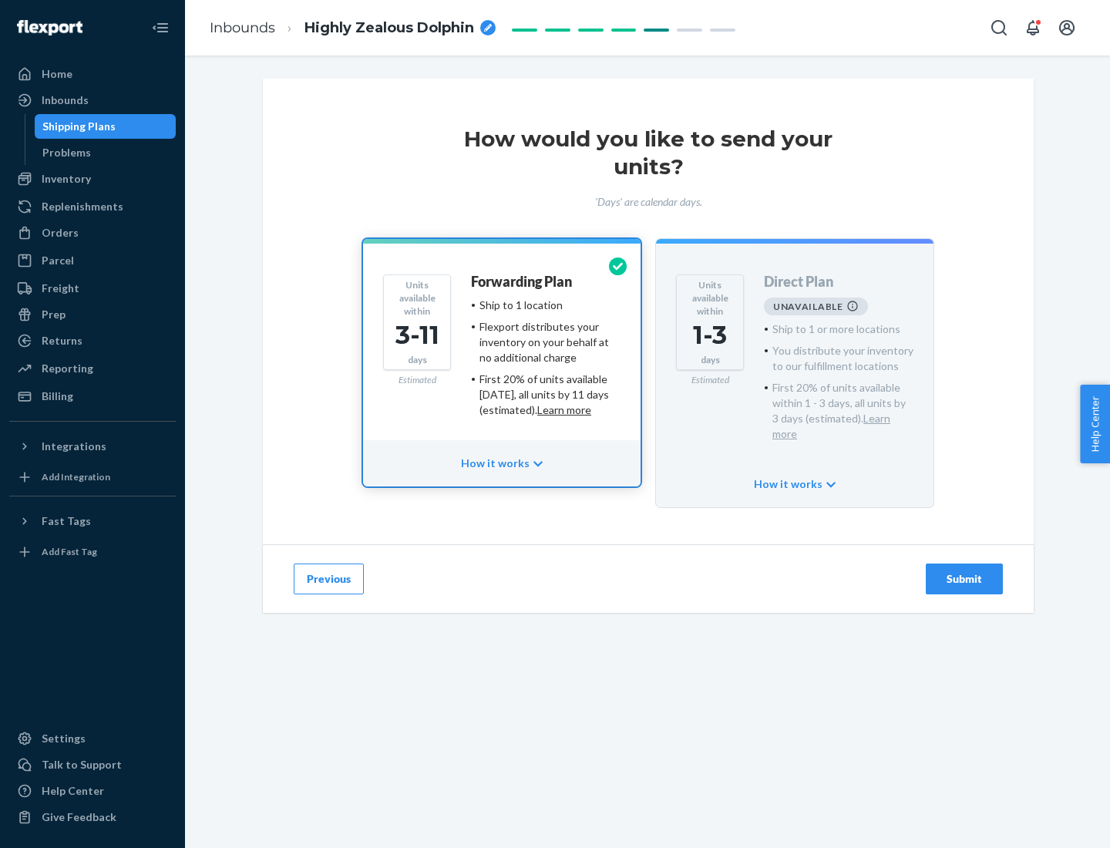
click at [522, 281] on h4 "Forwarding Plan" at bounding box center [521, 281] width 101 height 15
click at [964, 571] on div "Submit" at bounding box center [964, 578] width 51 height 15
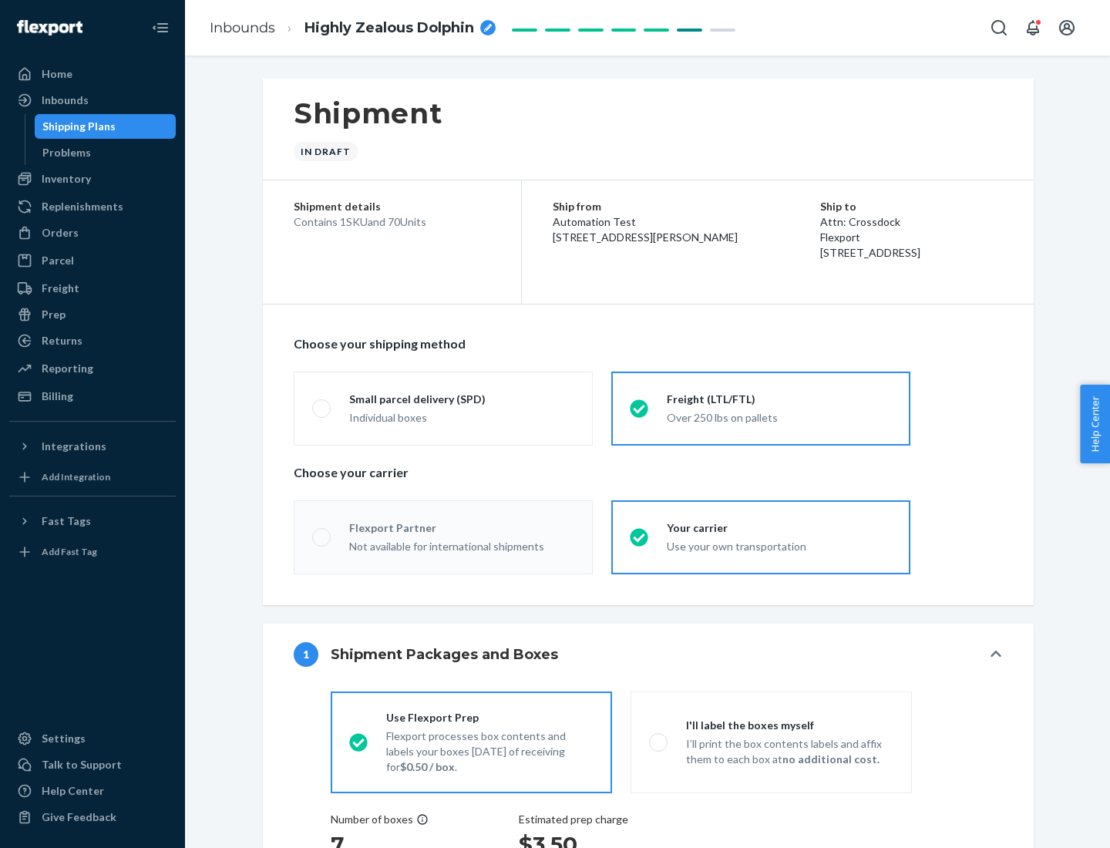
radio input "true"
radio input "false"
radio input "true"
radio input "false"
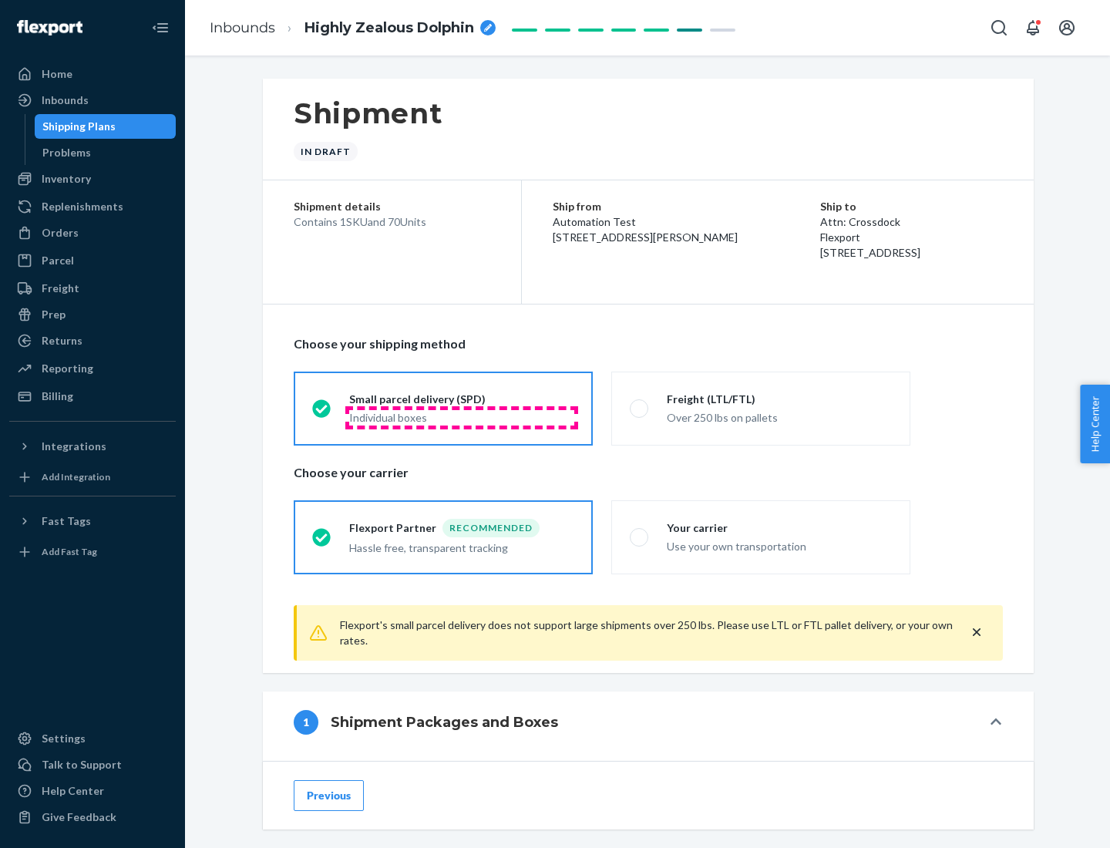
click at [462, 417] on div "Individual boxes" at bounding box center [461, 417] width 225 height 15
click at [322, 413] on input "Small parcel delivery (SPD) Individual boxes" at bounding box center [317, 408] width 10 height 10
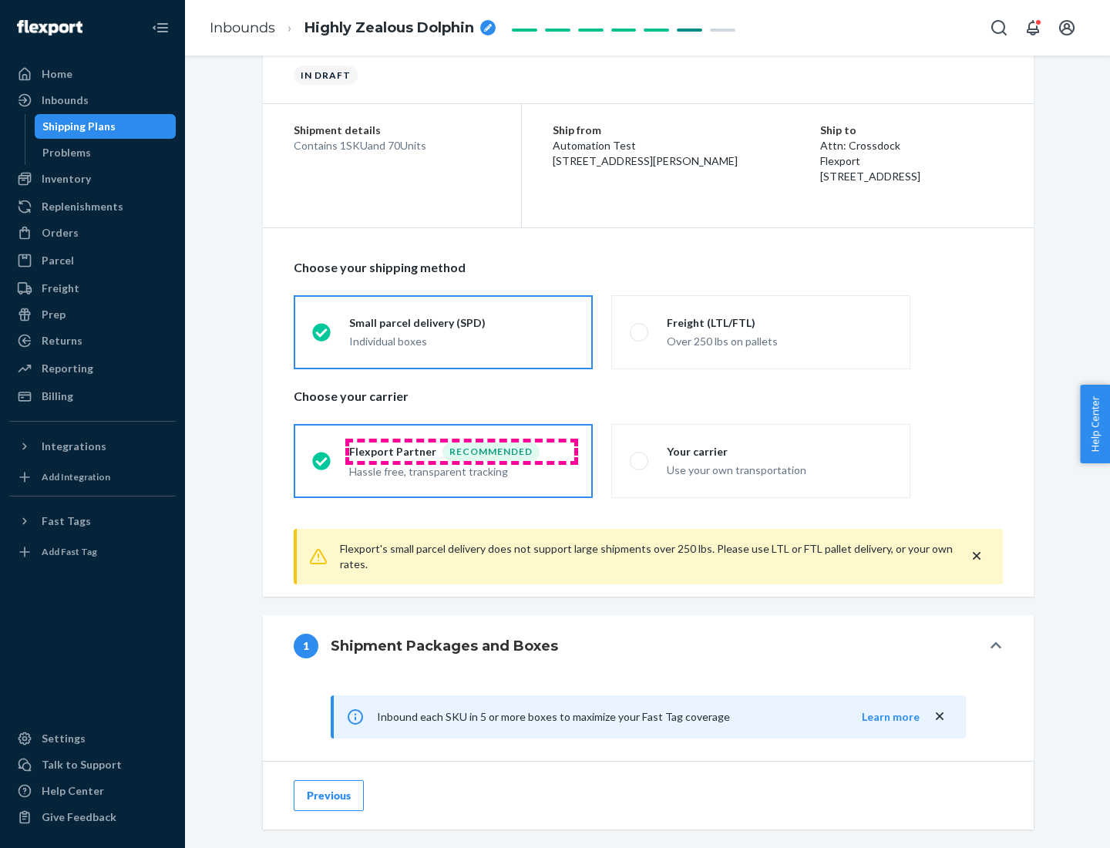
click at [462, 451] on div "Recommended" at bounding box center [490, 451] width 97 height 18
click at [322, 455] on input "Flexport Partner Recommended Hassle free, transparent tracking" at bounding box center [317, 460] width 10 height 10
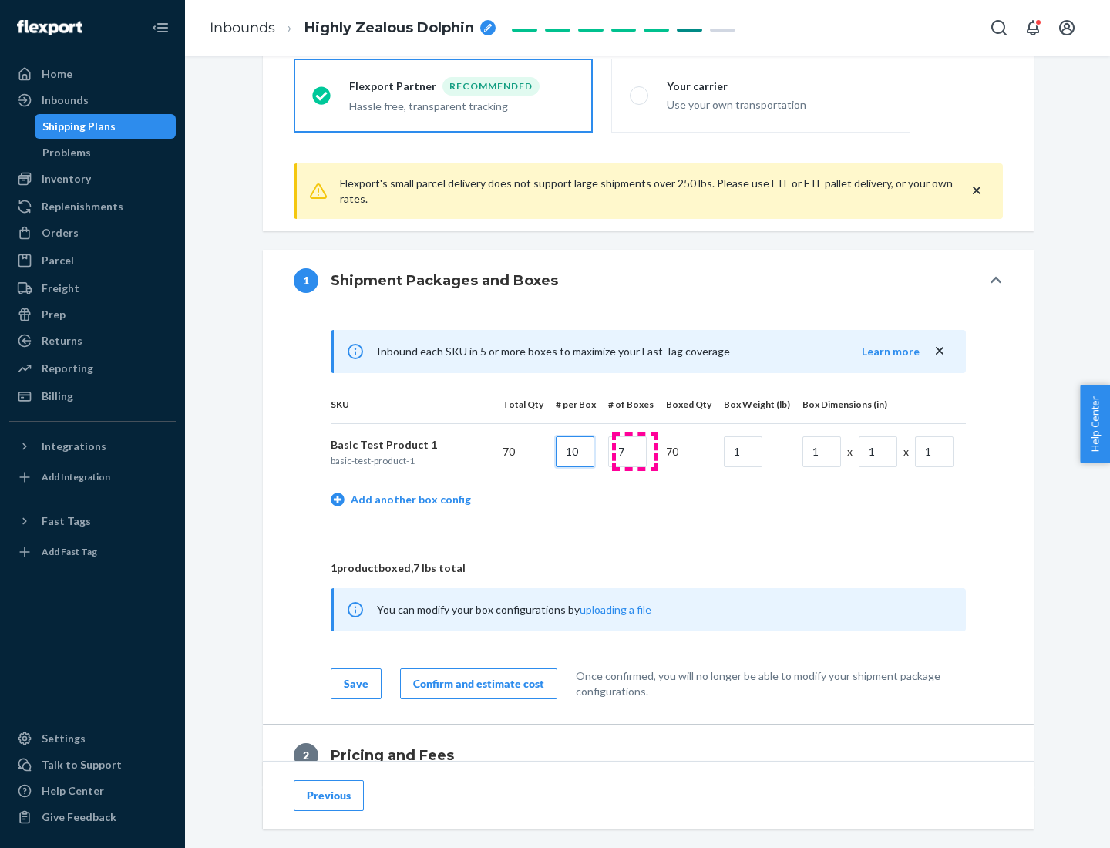
type input "10"
type input "7"
type input "1"
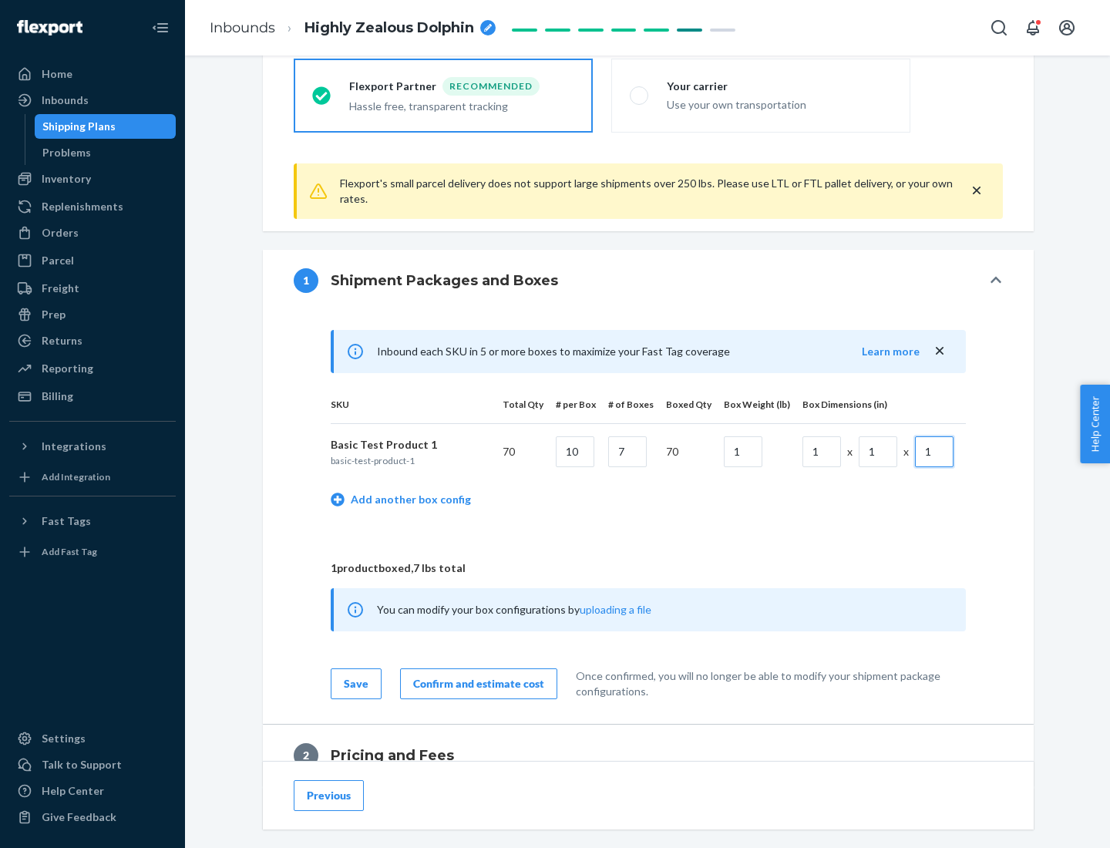
scroll to position [673, 0]
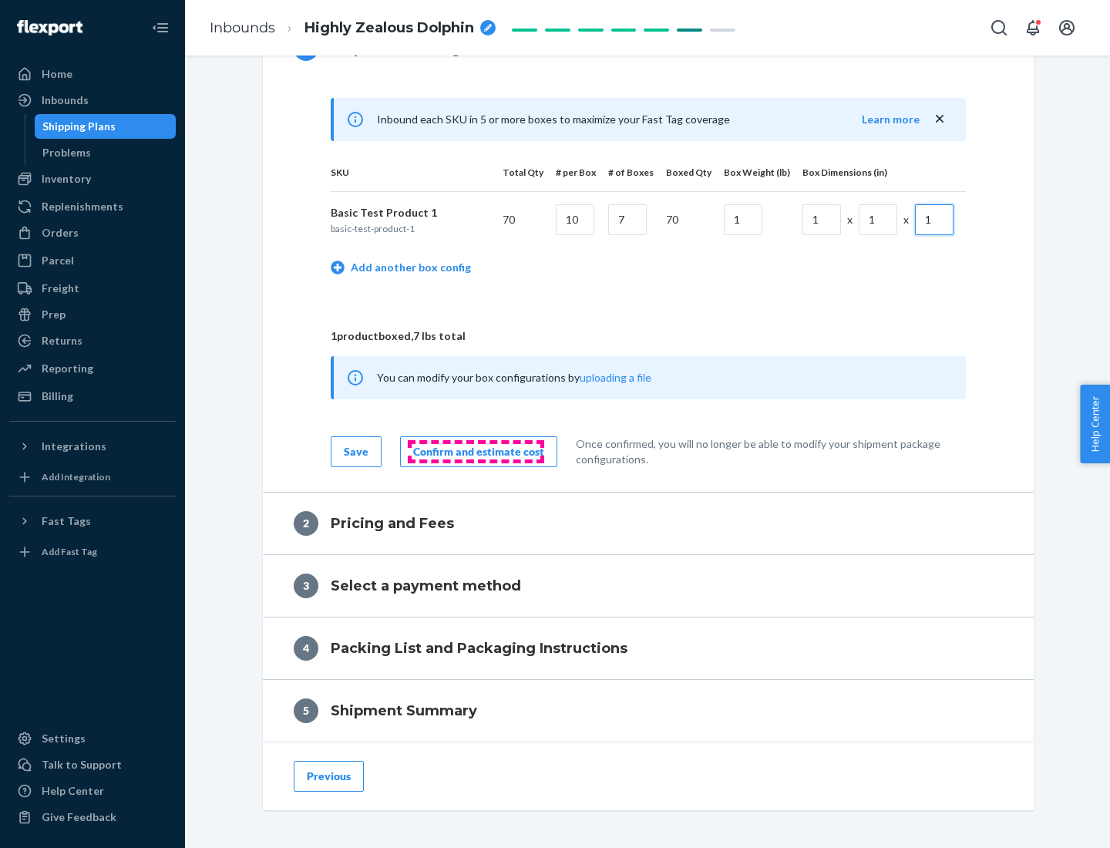
type input "1"
click at [475, 451] on div "Confirm and estimate cost" at bounding box center [478, 451] width 131 height 15
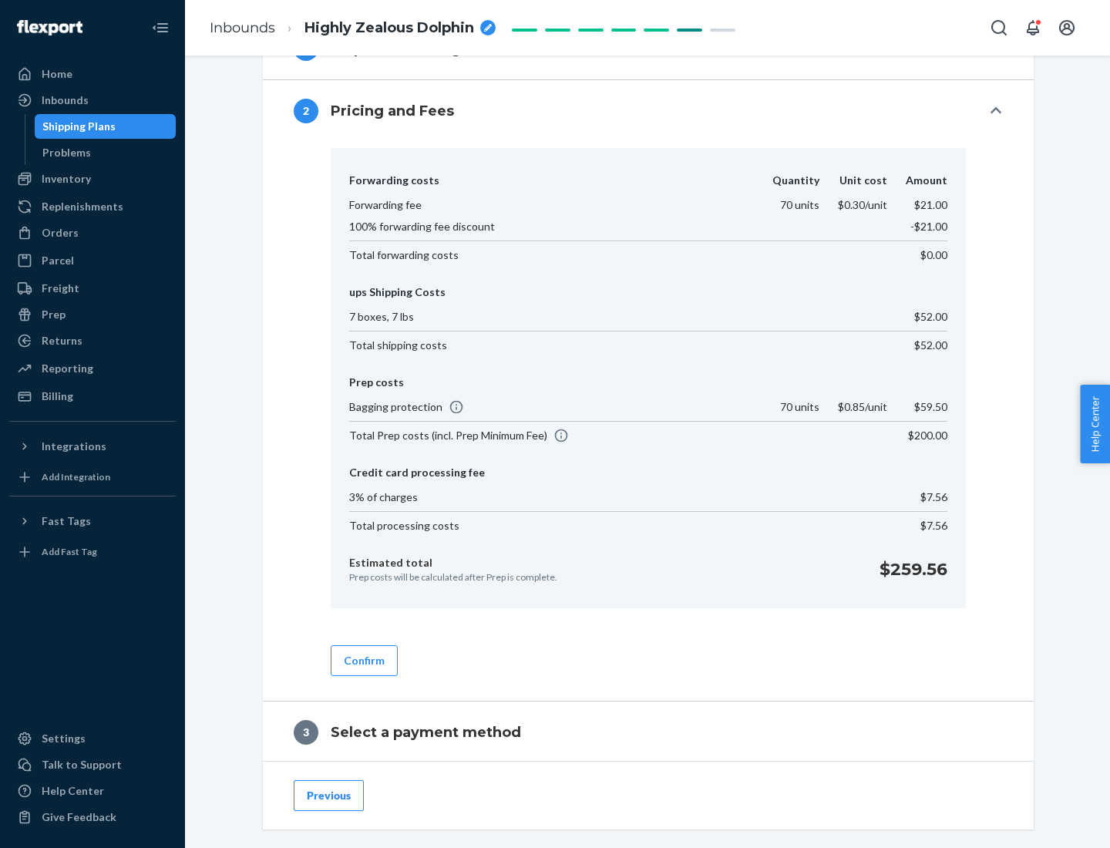
scroll to position [882, 0]
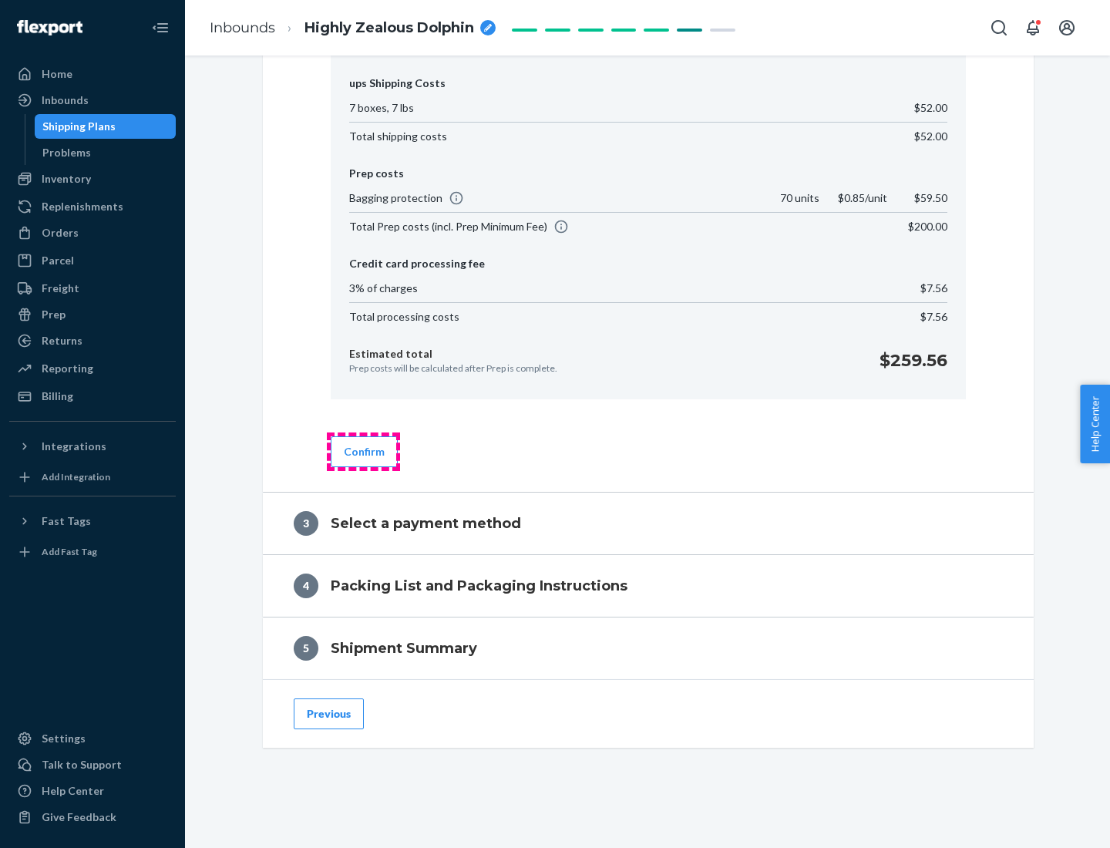
click at [363, 451] on button "Confirm" at bounding box center [364, 451] width 67 height 31
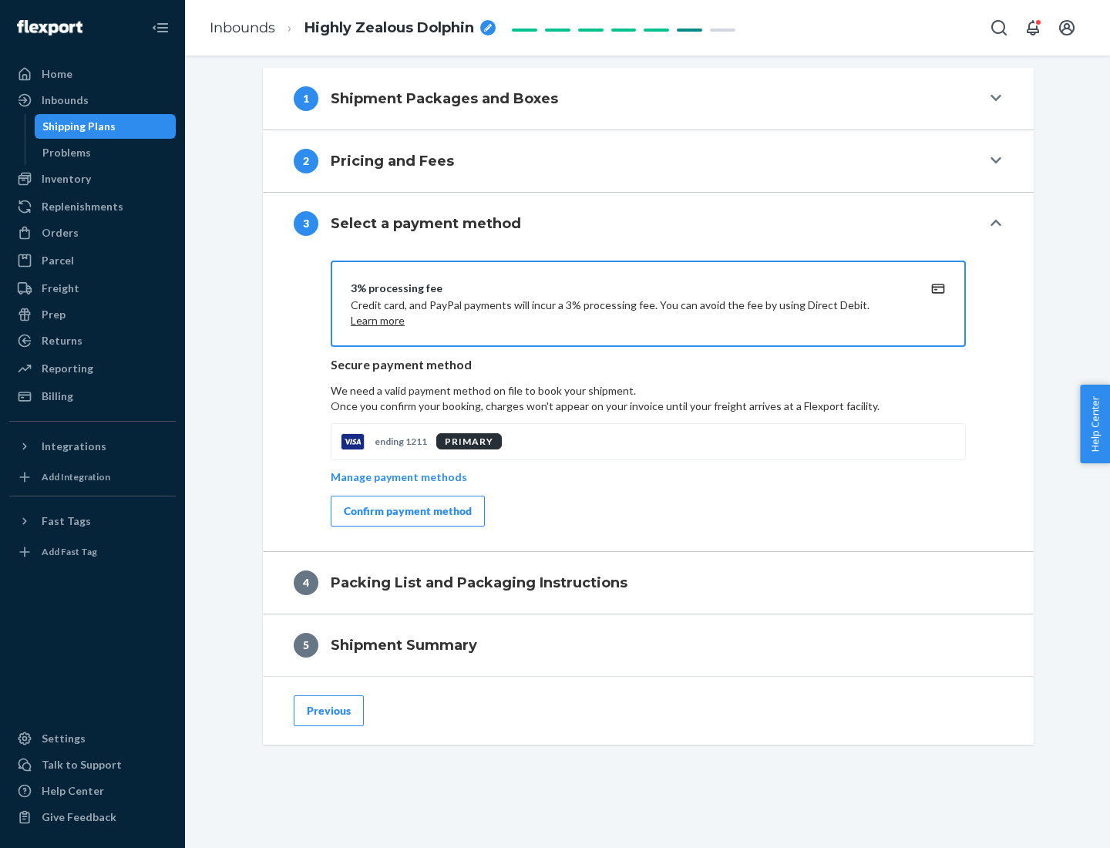
scroll to position [623, 0]
click at [406, 511] on div "Confirm payment method" at bounding box center [408, 510] width 128 height 15
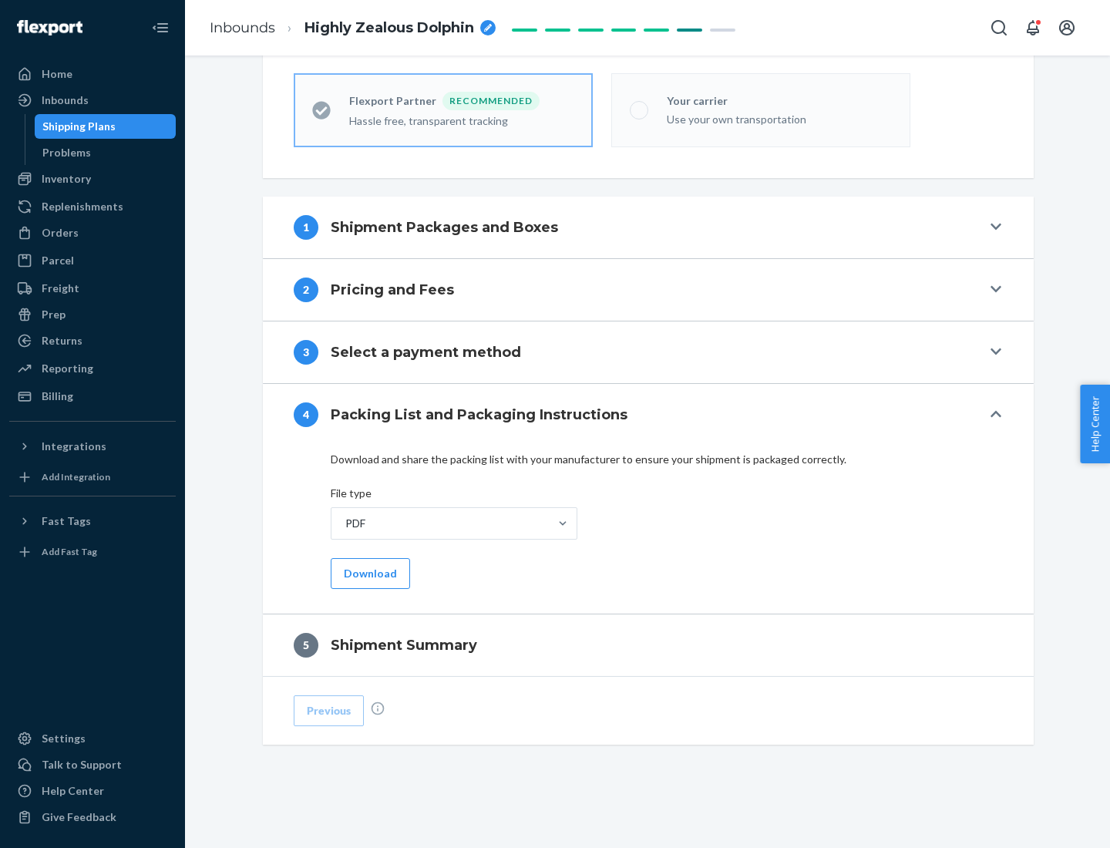
scroll to position [427, 0]
